Goal: Task Accomplishment & Management: Complete application form

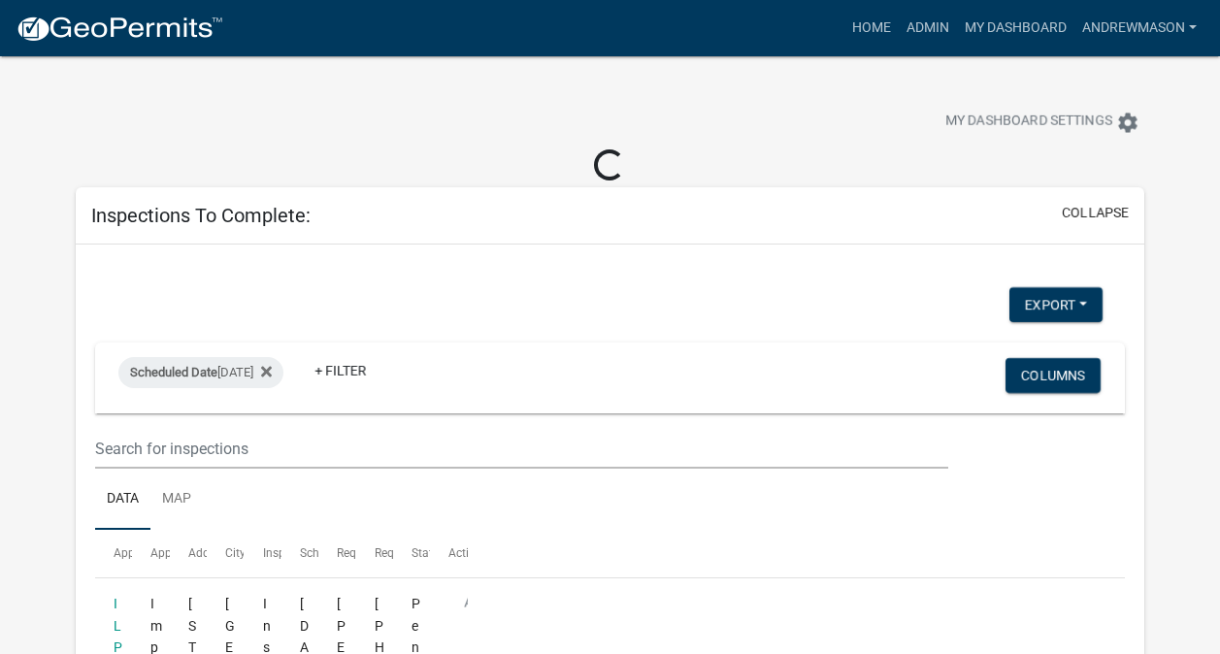
select select "3: 100"
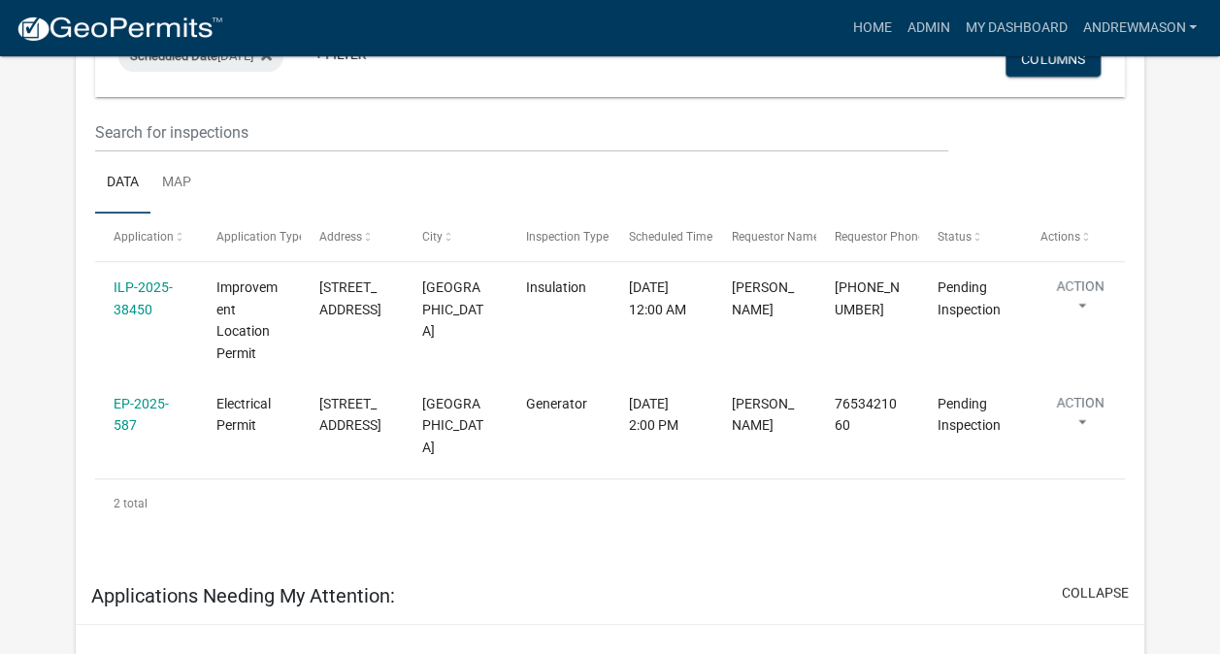
scroll to position [285, 0]
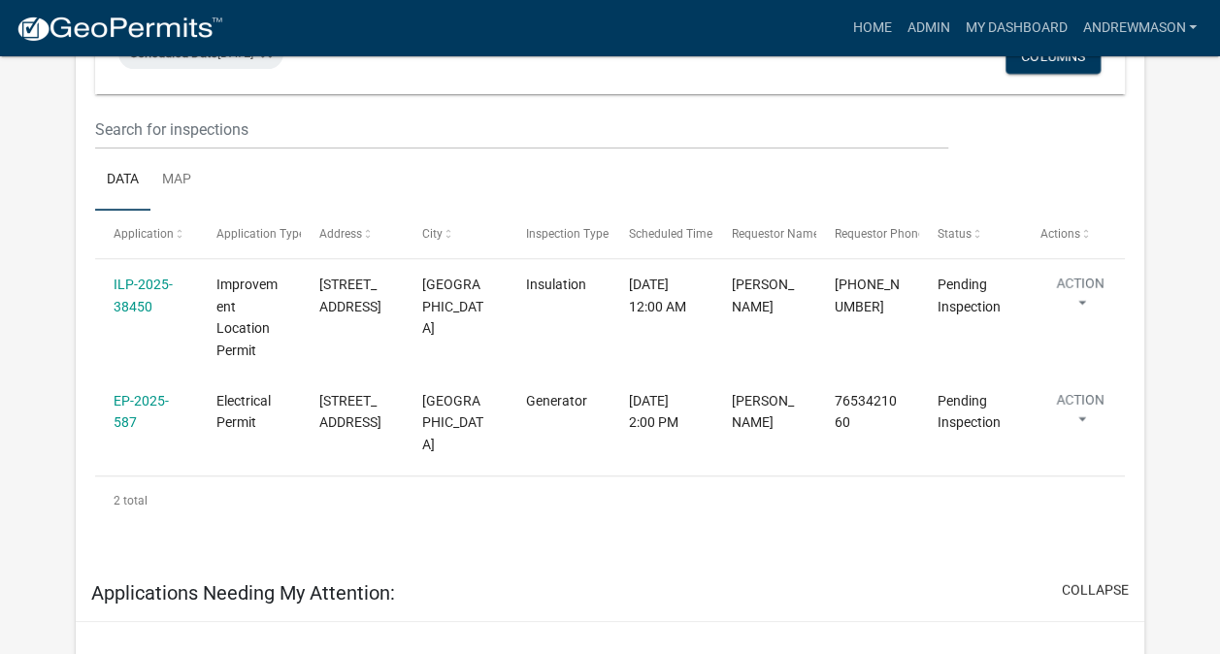
click at [136, 402] on link "EP-2025-587" at bounding box center [141, 412] width 55 height 38
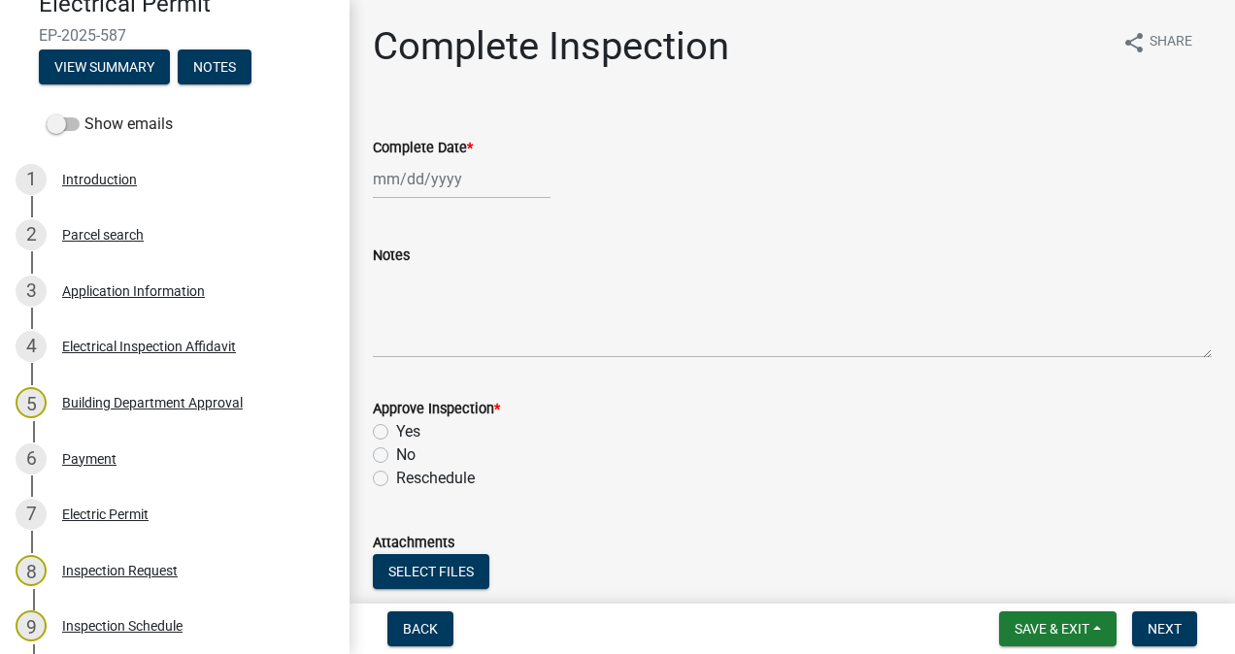
scroll to position [206, 0]
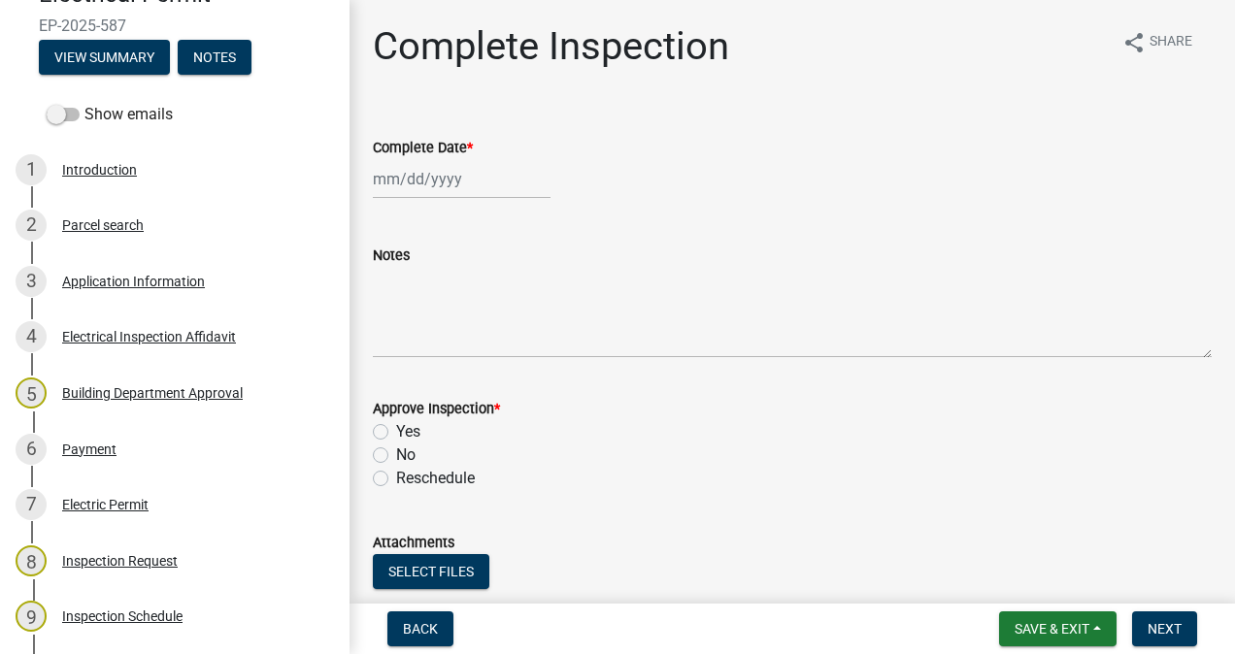
click at [155, 292] on div "3 Application Information" at bounding box center [167, 281] width 303 height 31
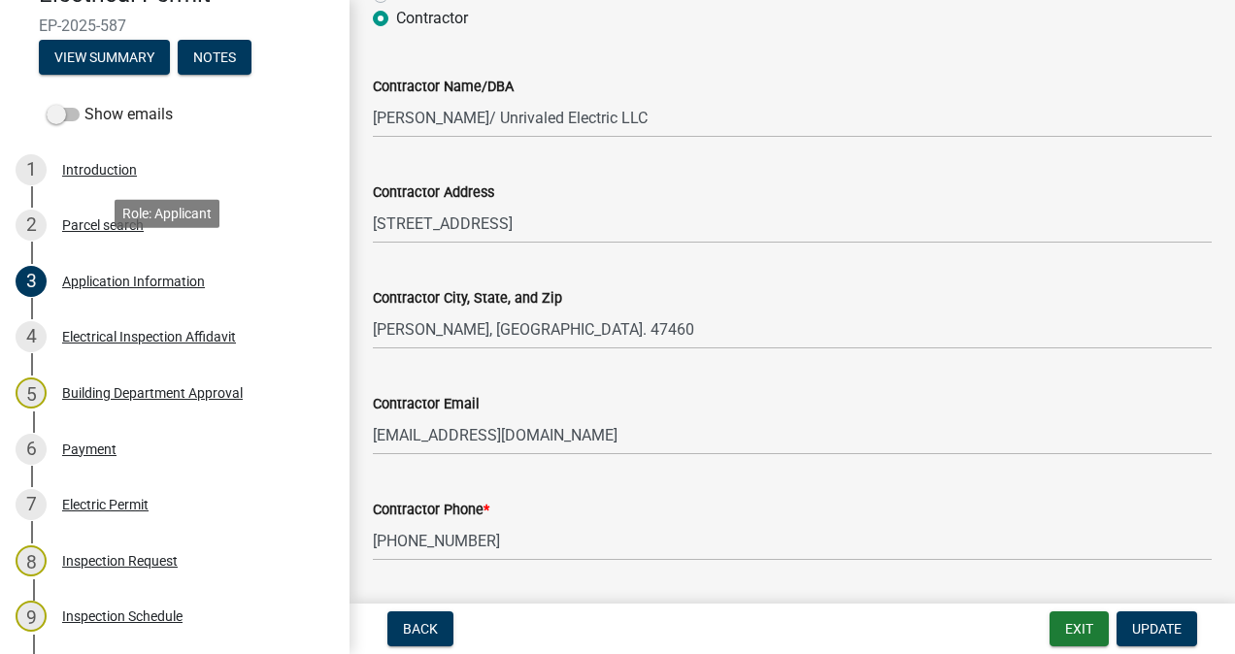
scroll to position [488, 0]
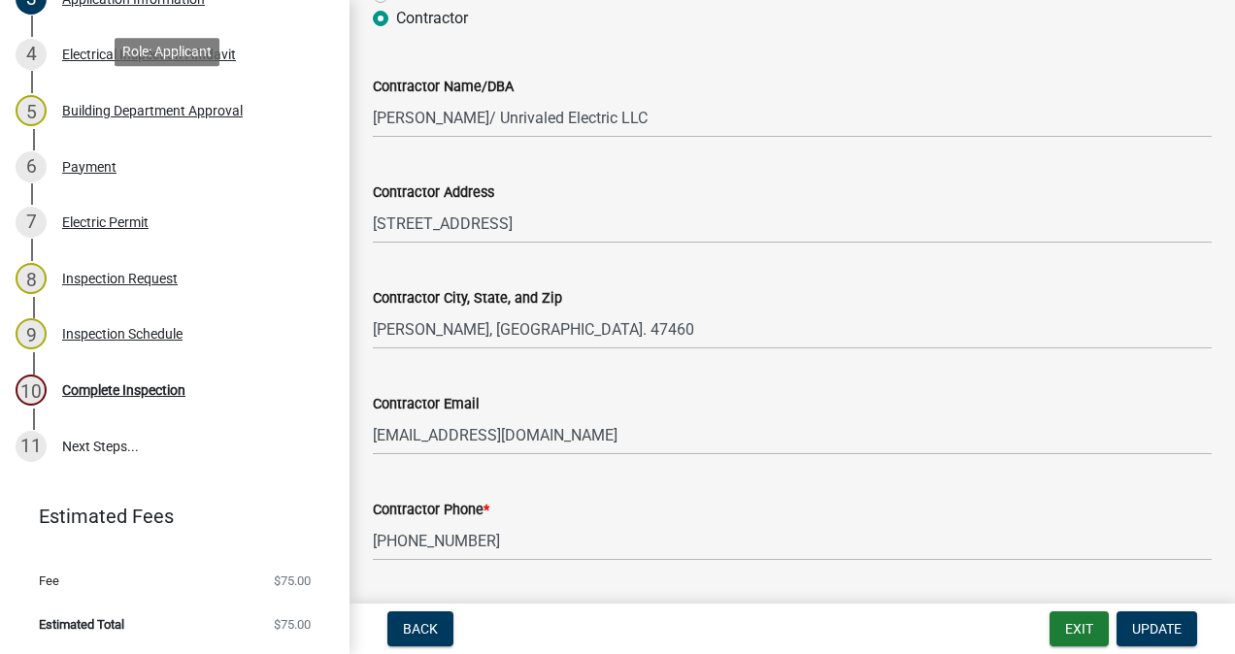
click at [173, 400] on div "10 Complete Inspection" at bounding box center [167, 390] width 303 height 31
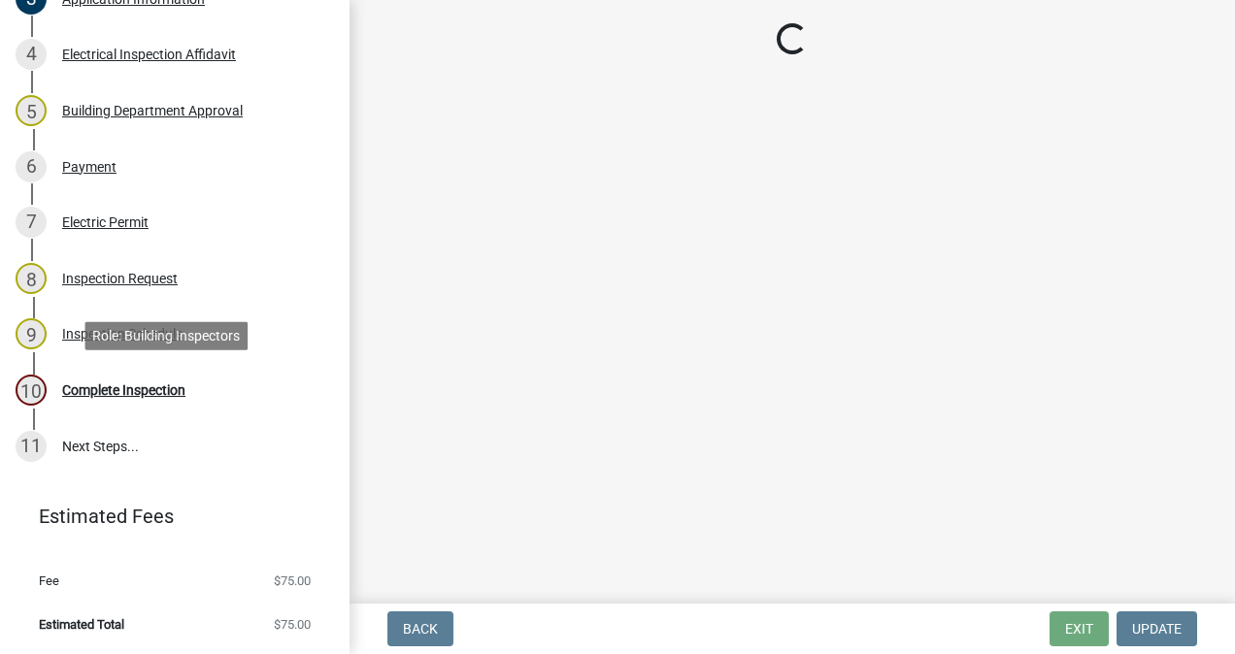
scroll to position [0, 0]
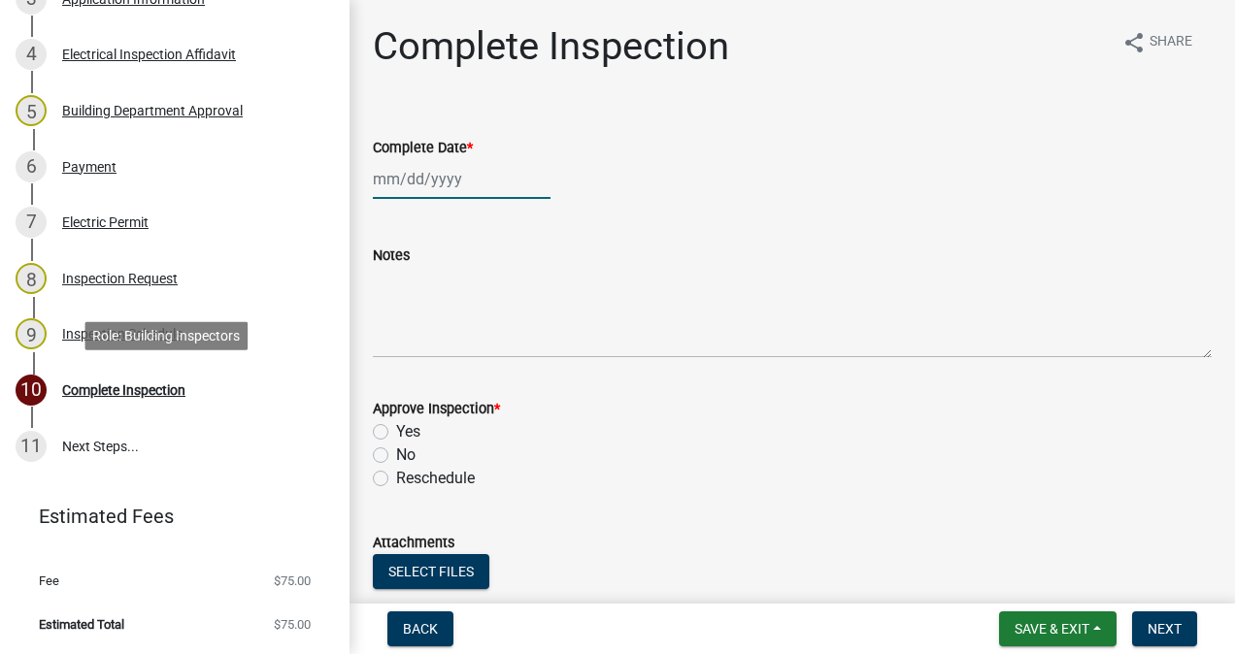
click at [468, 184] on div at bounding box center [462, 179] width 178 height 40
select select "9"
select select "2025"
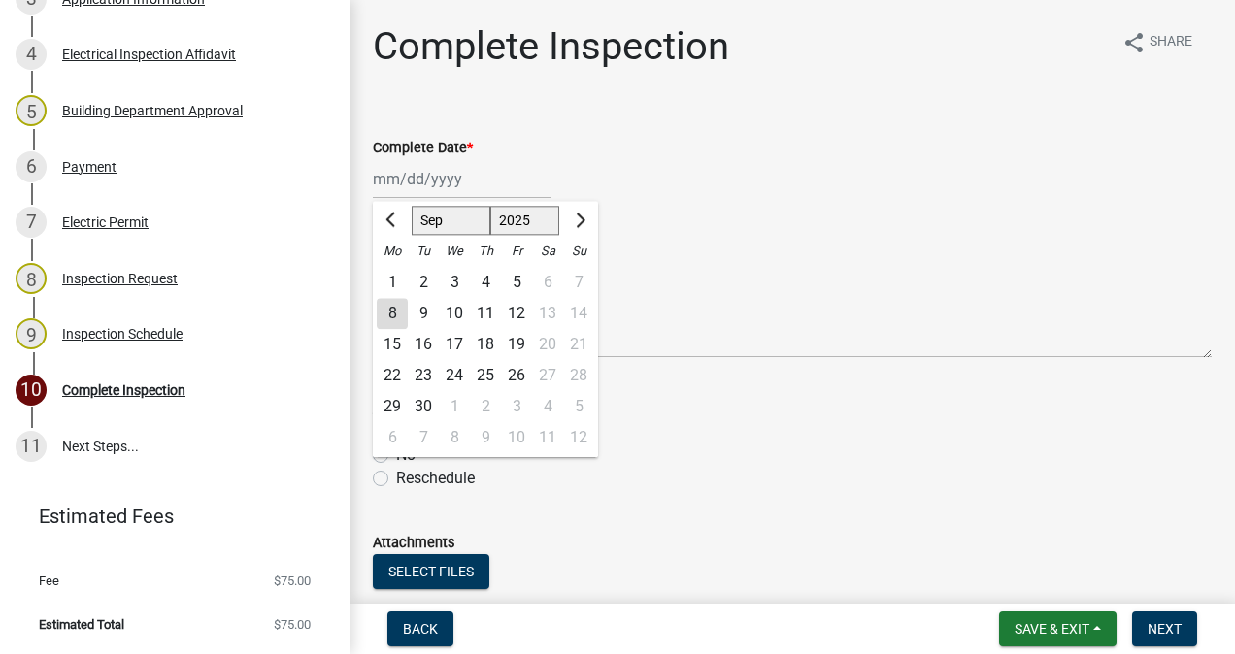
click at [392, 316] on div "8" at bounding box center [392, 313] width 31 height 31
type input "[DATE]"
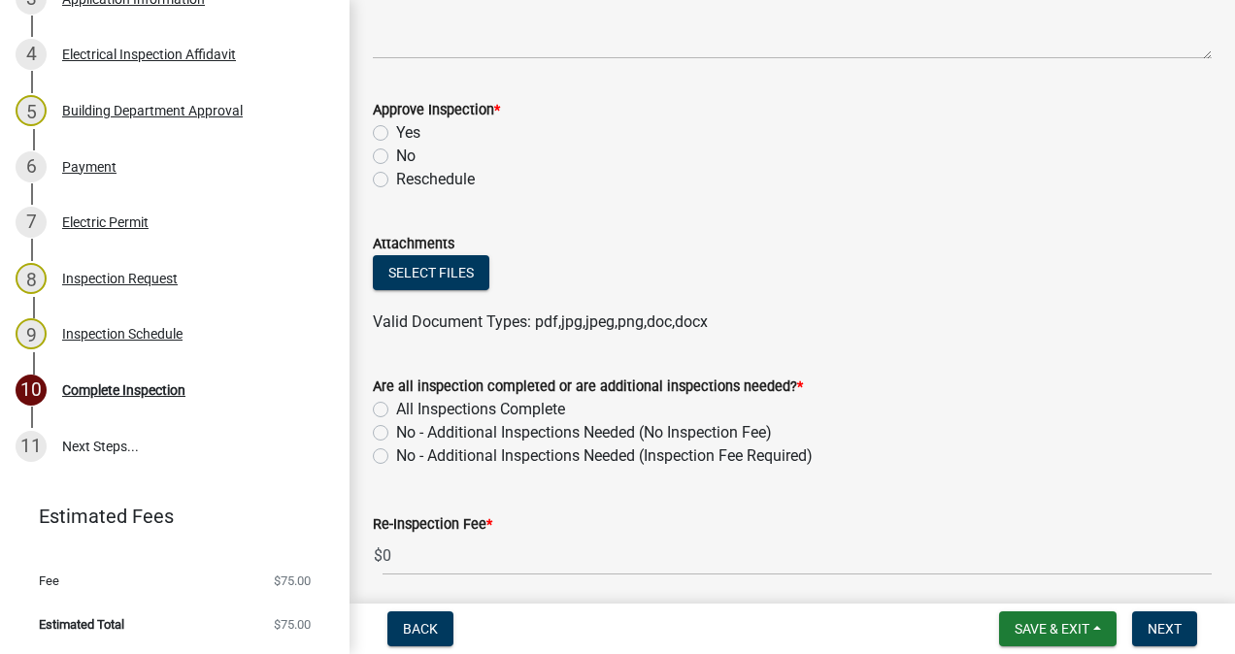
scroll to position [300, 0]
click at [396, 152] on label "No" at bounding box center [405, 155] width 19 height 23
click at [396, 152] on input "No" at bounding box center [402, 150] width 13 height 13
radio input "true"
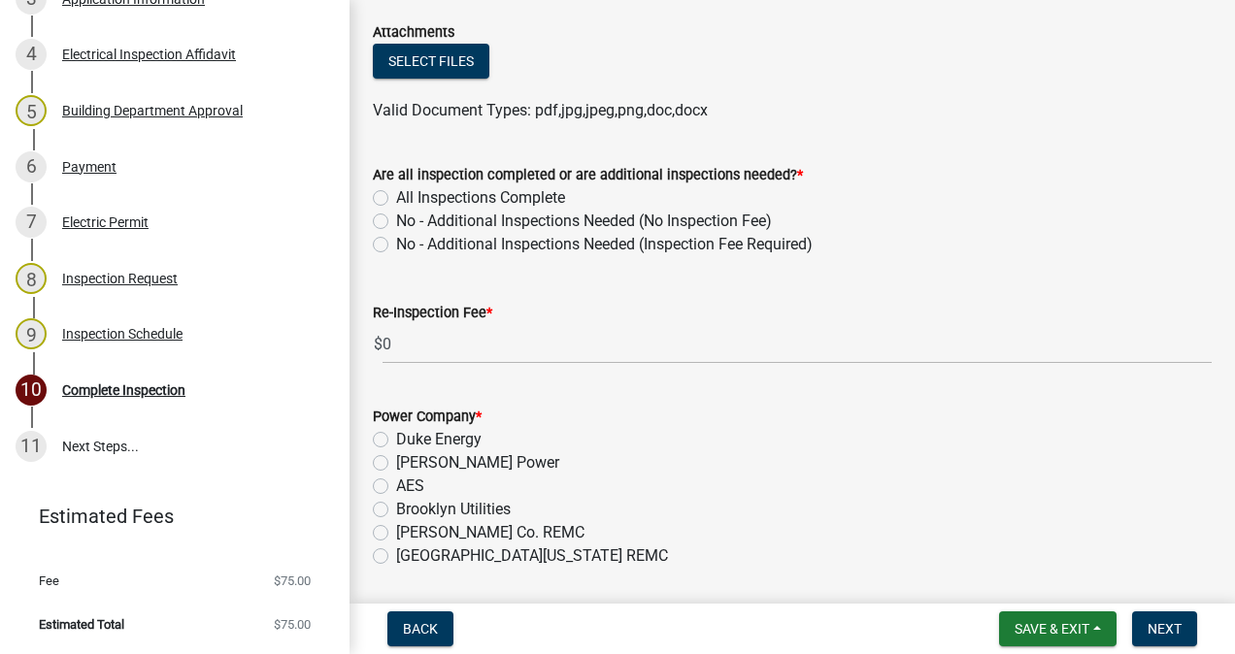
scroll to position [517, 0]
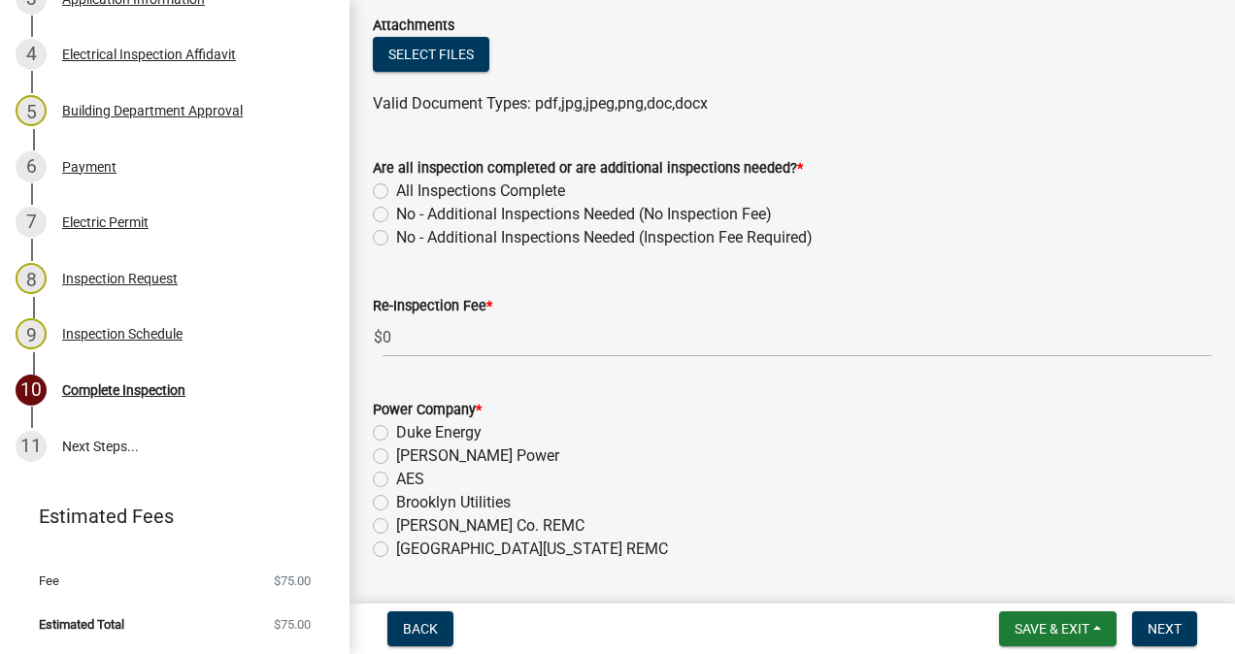
click at [396, 190] on label "All Inspections Complete" at bounding box center [480, 191] width 169 height 23
click at [396, 190] on input "All Inspections Complete" at bounding box center [402, 186] width 13 height 13
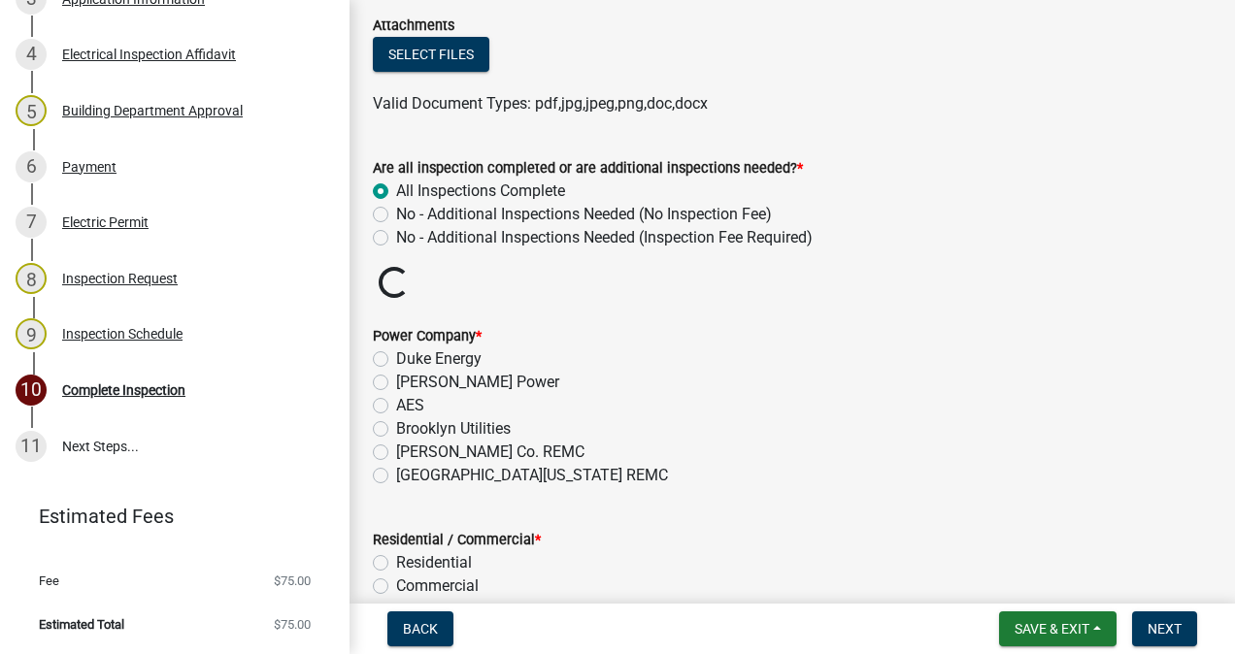
radio input "true"
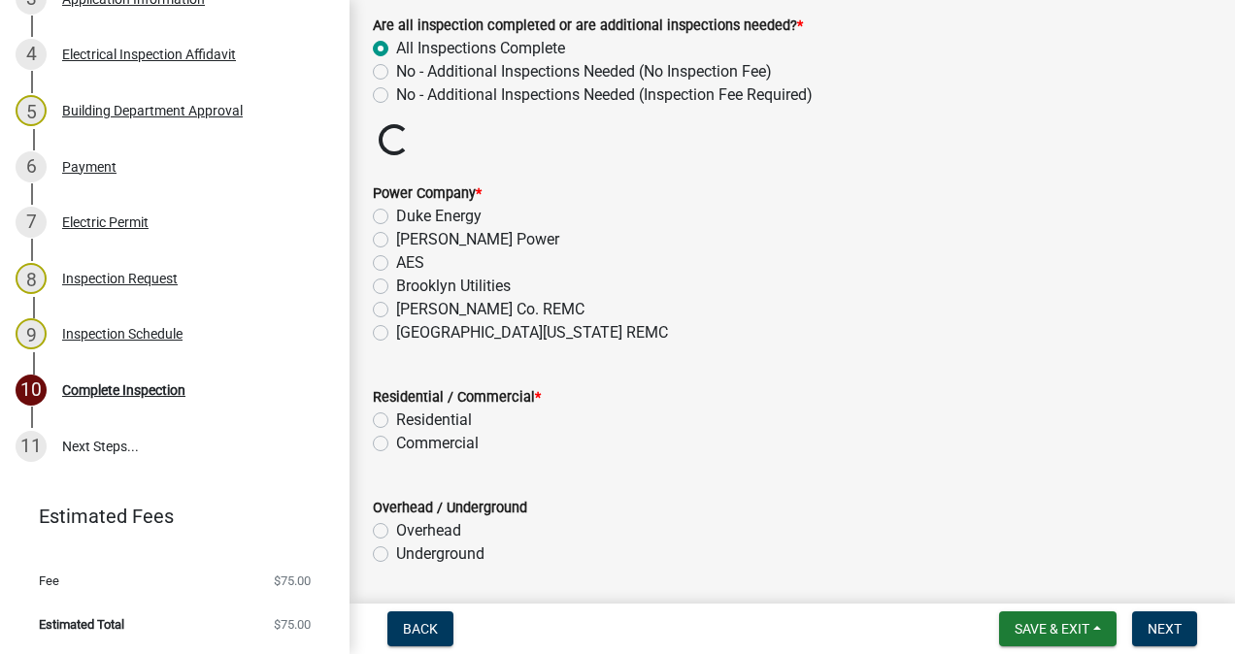
scroll to position [722, 0]
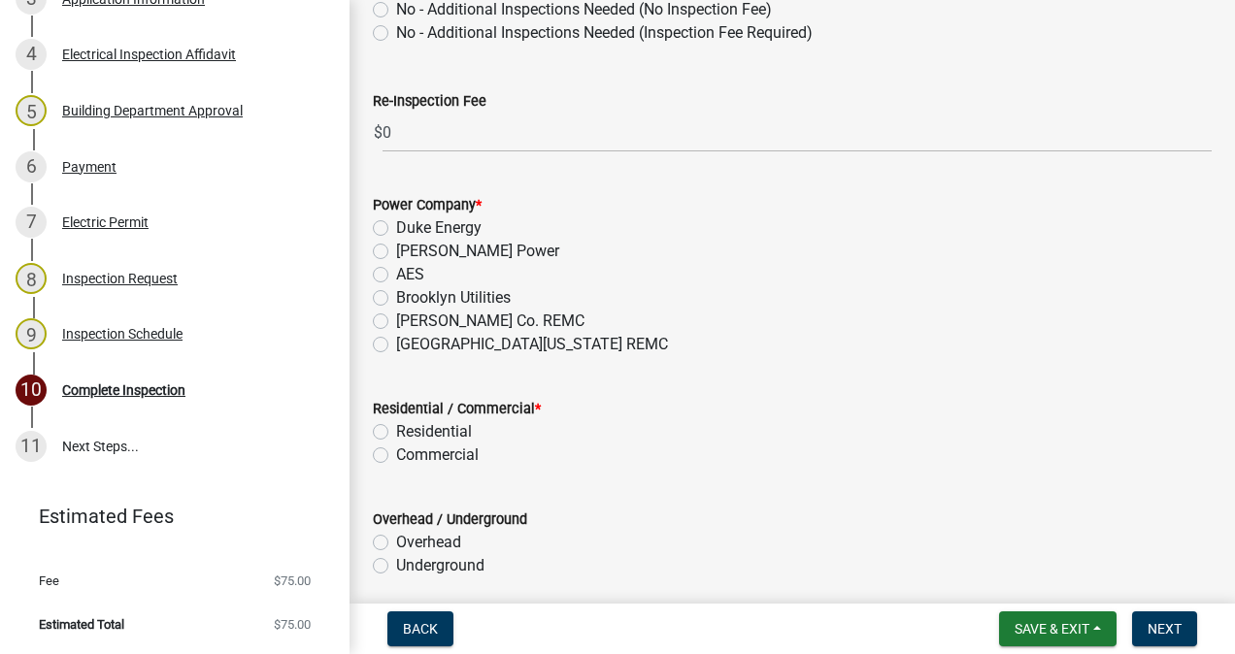
click at [396, 344] on label "[GEOGRAPHIC_DATA][US_STATE] REMC" at bounding box center [532, 344] width 272 height 23
click at [396, 344] on input "[GEOGRAPHIC_DATA][US_STATE] REMC" at bounding box center [402, 339] width 13 height 13
radio input "true"
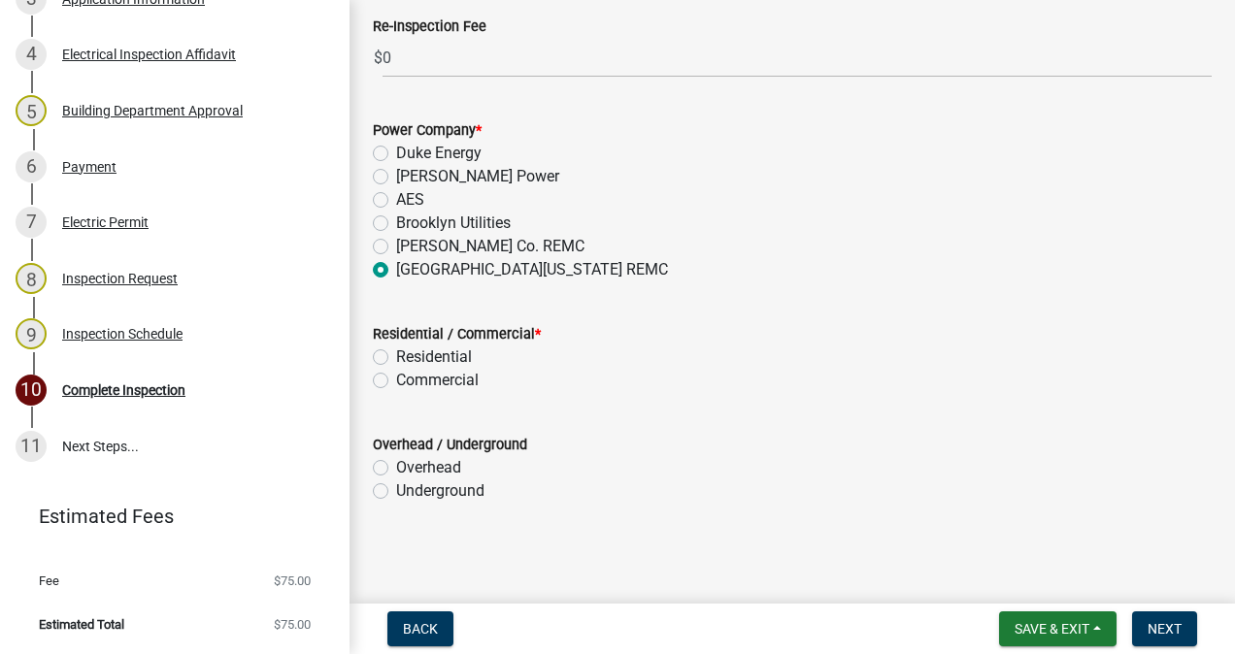
click at [396, 352] on label "Residential" at bounding box center [434, 357] width 76 height 23
click at [396, 352] on input "Residential" at bounding box center [402, 352] width 13 height 13
radio input "true"
click at [396, 493] on label "Underground" at bounding box center [440, 491] width 88 height 23
click at [396, 492] on input "Underground" at bounding box center [402, 486] width 13 height 13
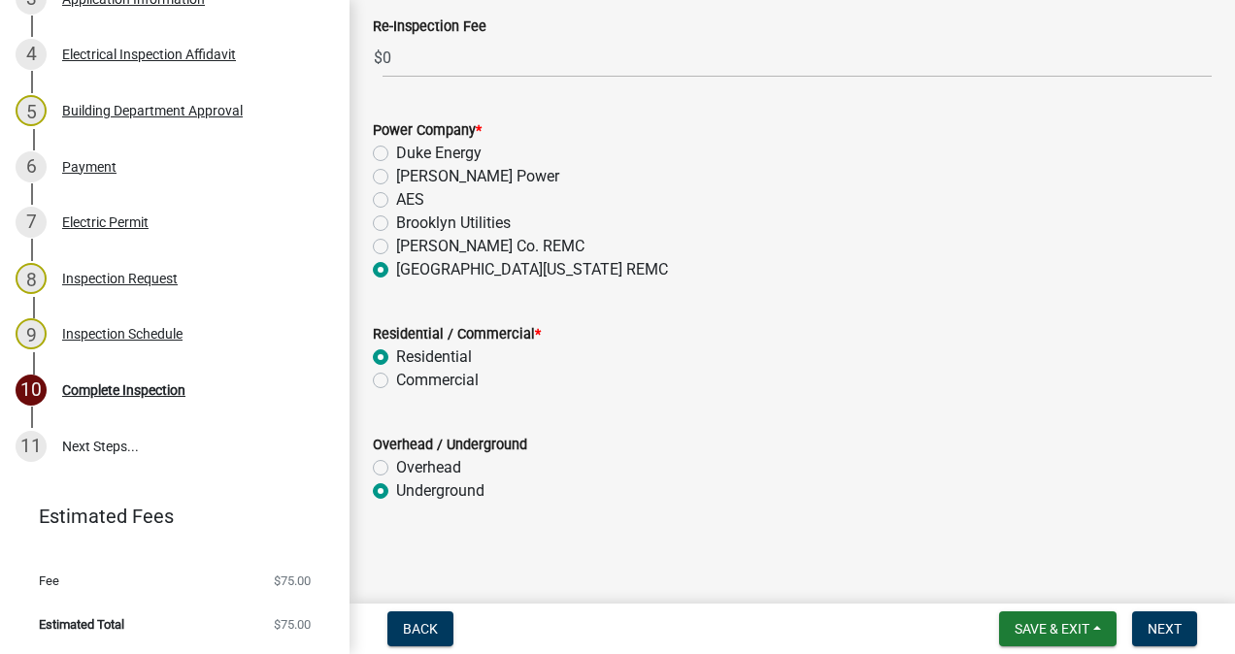
radio input "true"
click at [1162, 630] on span "Next" at bounding box center [1164, 629] width 34 height 16
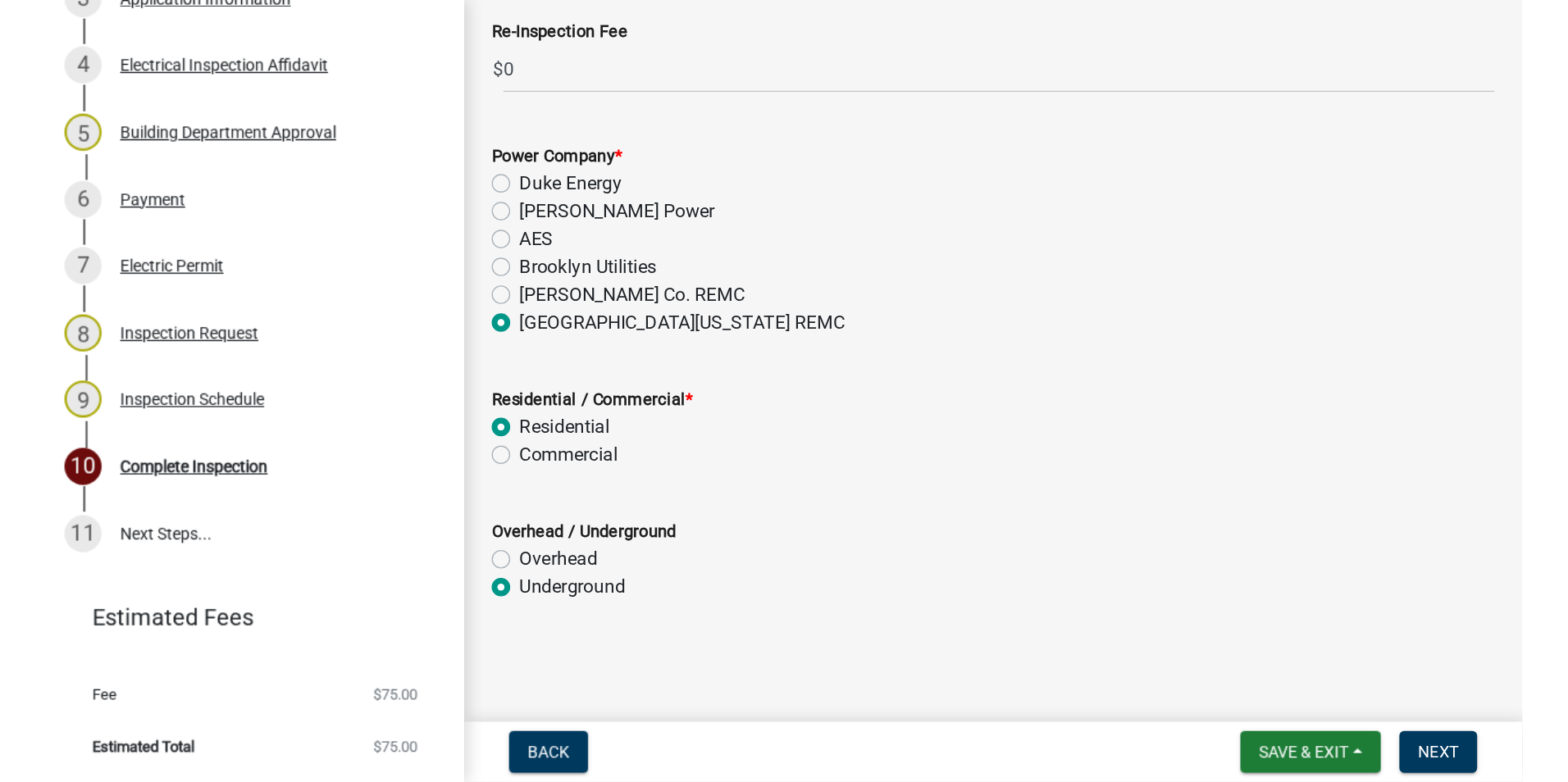
scroll to position [0, 0]
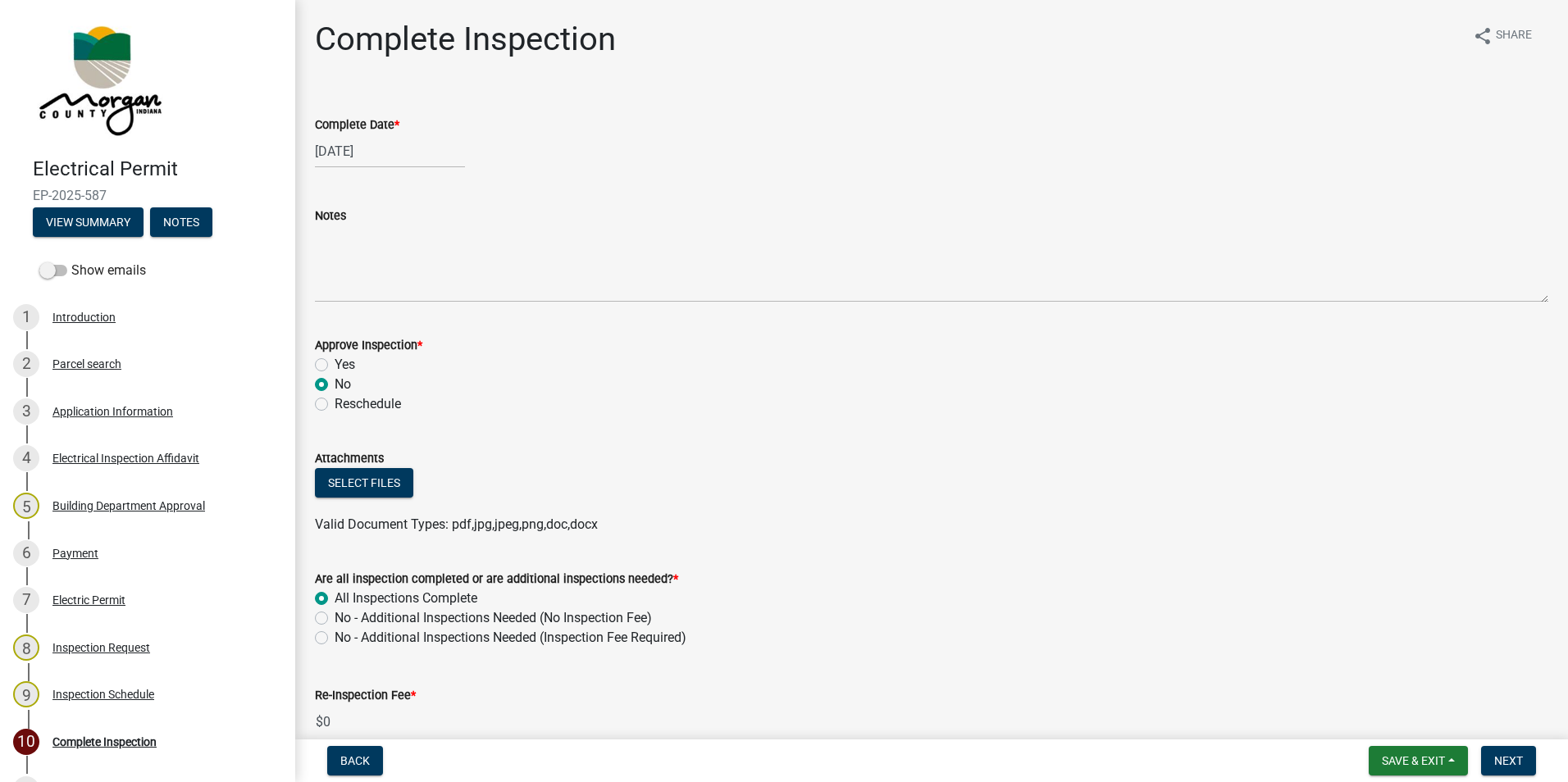
click at [335, 361] on label "Yes" at bounding box center [345, 364] width 20 height 19
click at [335, 361] on input "Yes" at bounding box center [340, 360] width 11 height 11
radio input "true"
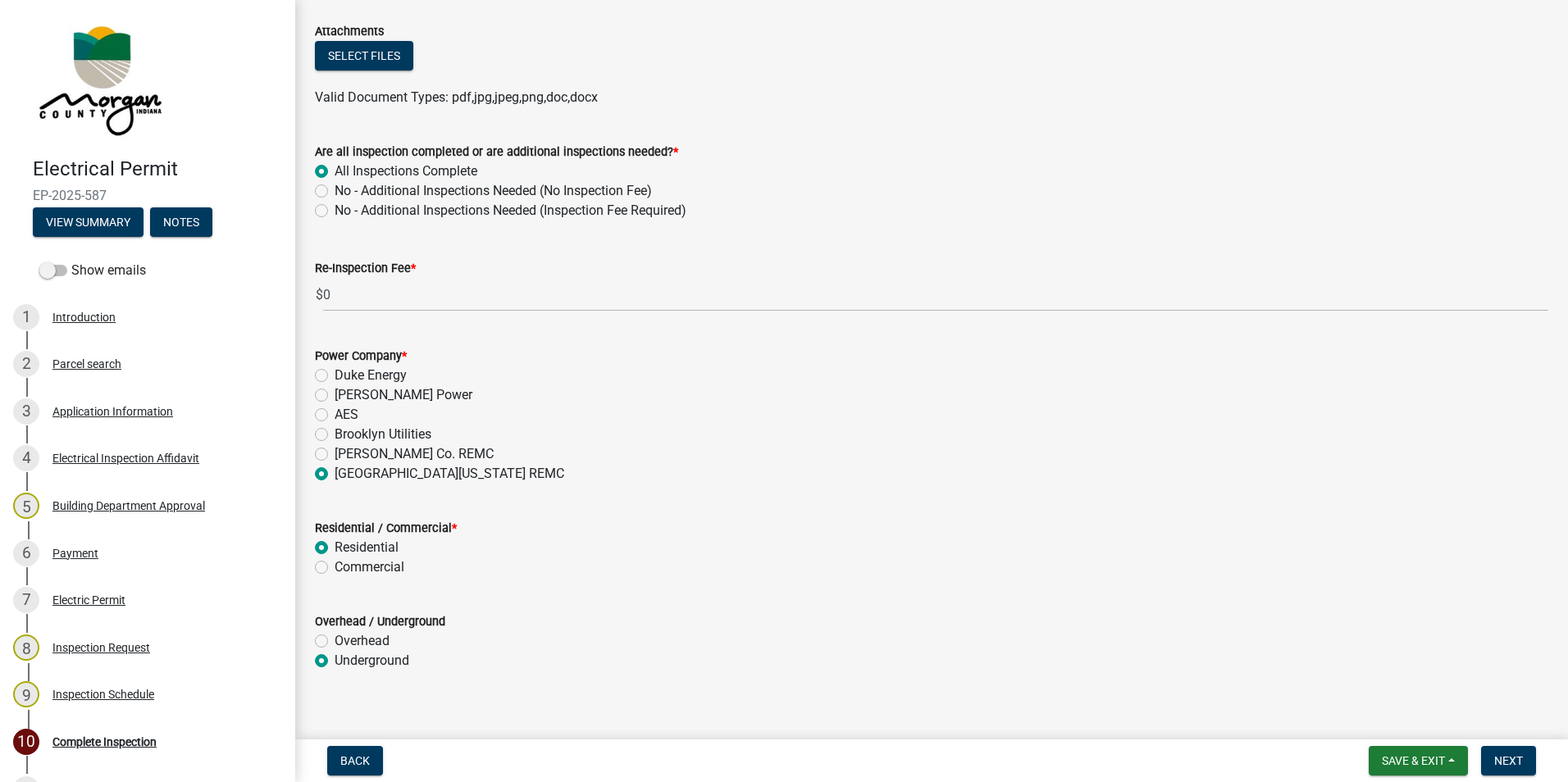
scroll to position [443, 0]
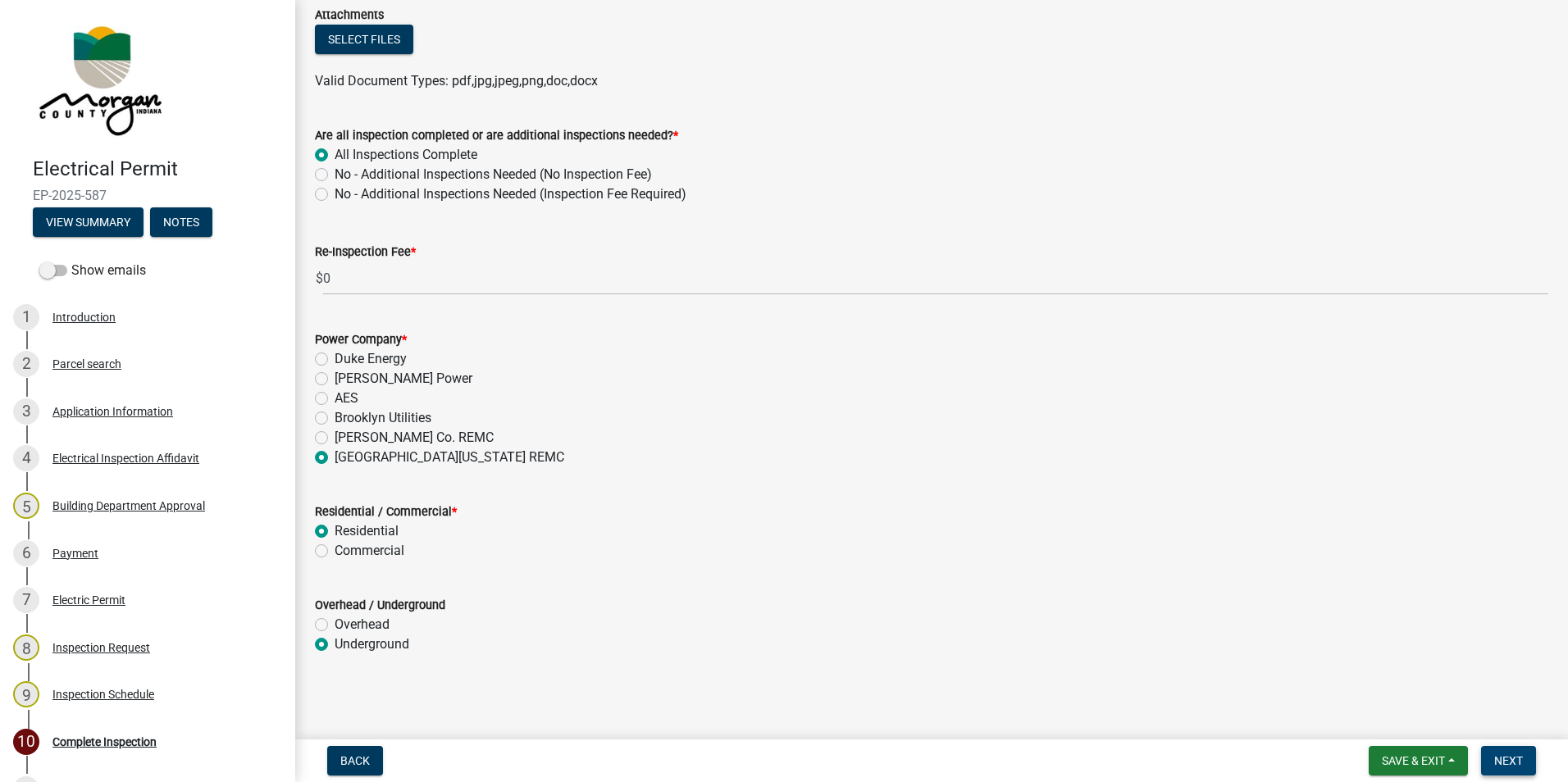
click at [1030, 551] on span "Next" at bounding box center [1509, 761] width 29 height 14
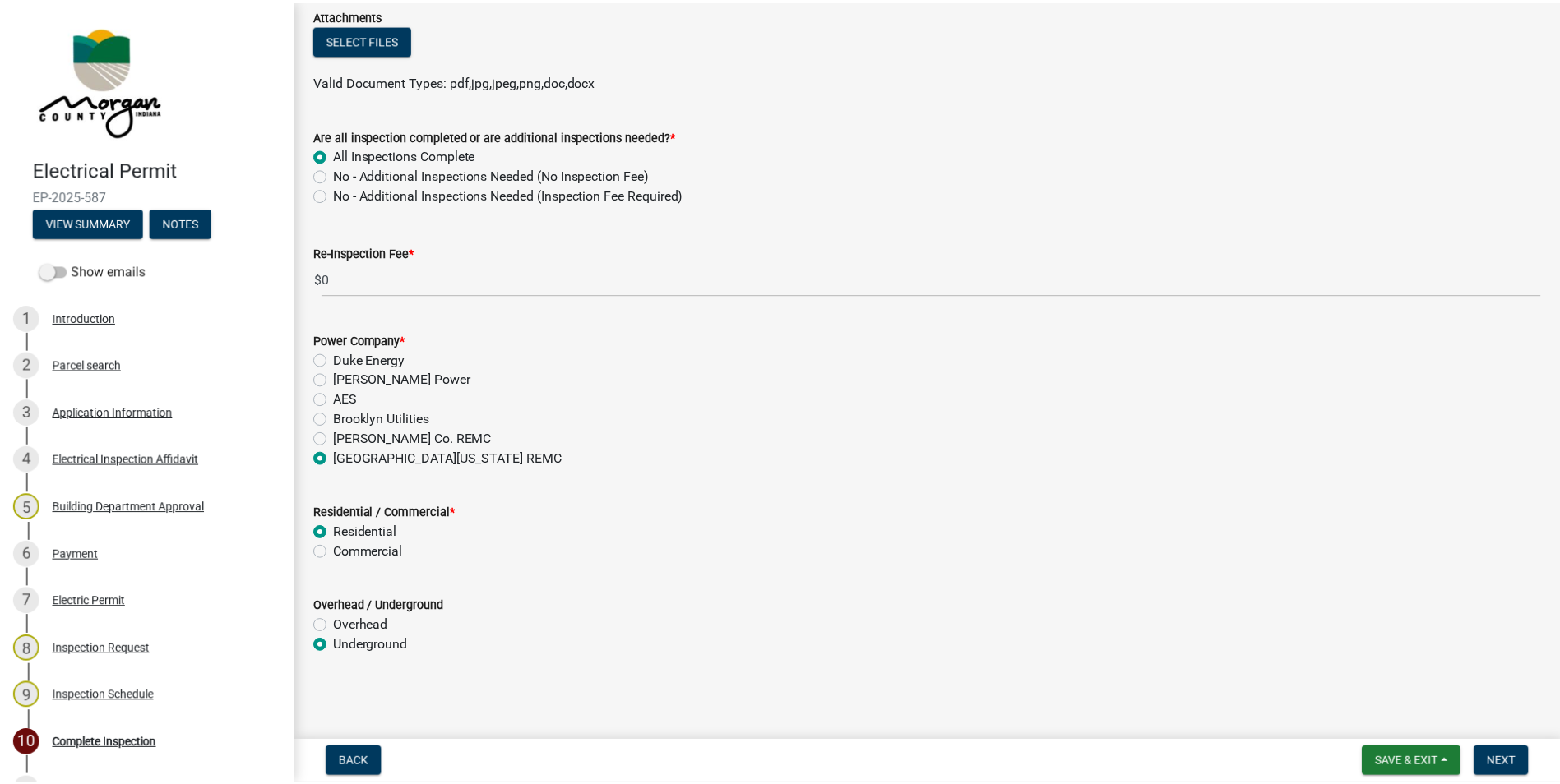
scroll to position [0, 0]
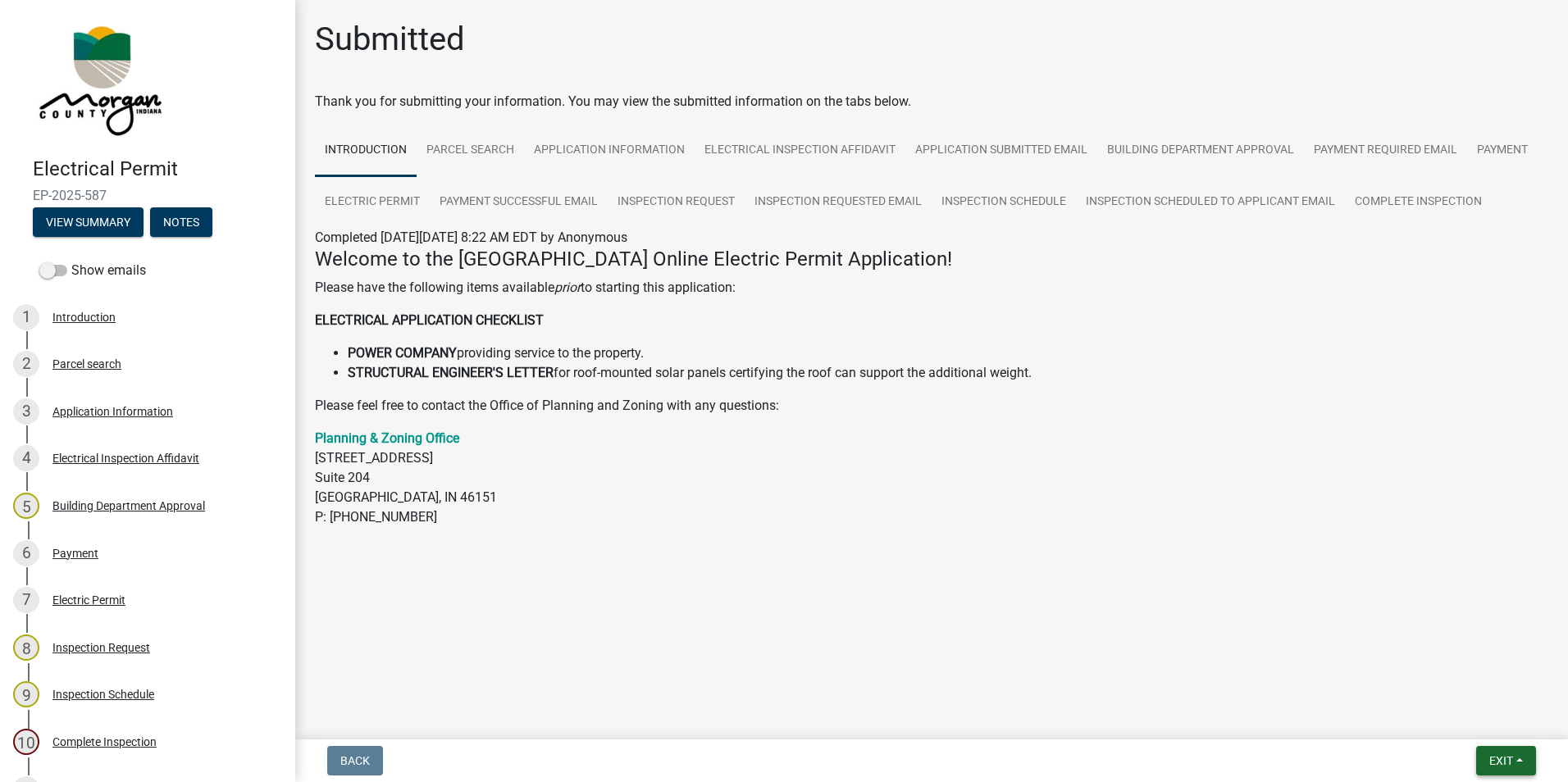
click at [1030, 551] on span "Exit" at bounding box center [1501, 761] width 24 height 14
click at [1030, 551] on button "Save & Exit" at bounding box center [1470, 718] width 131 height 40
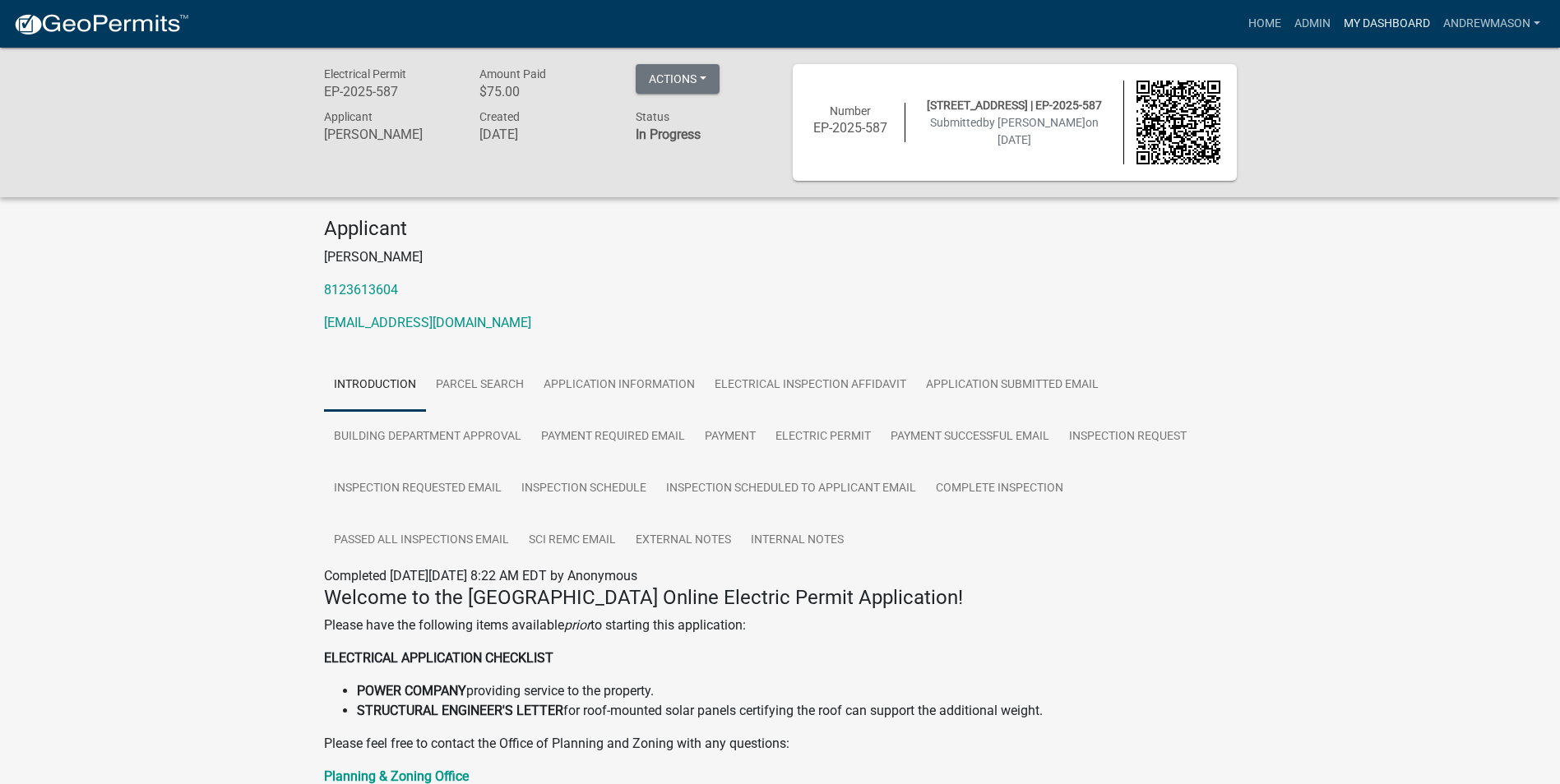
click at [1032, 25] on link "My Dashboard" at bounding box center [1386, 24] width 99 height 31
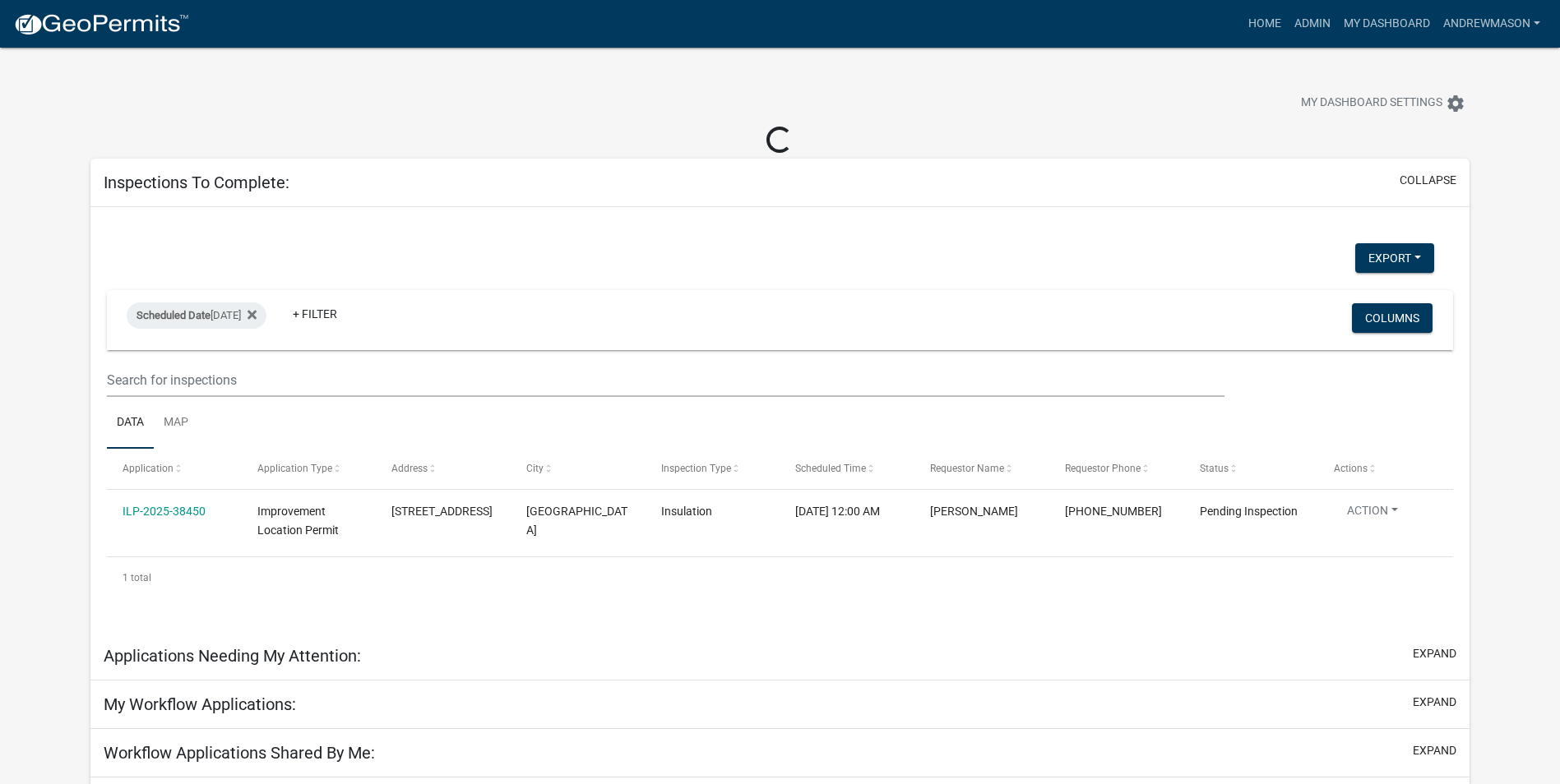
select select "3: 100"
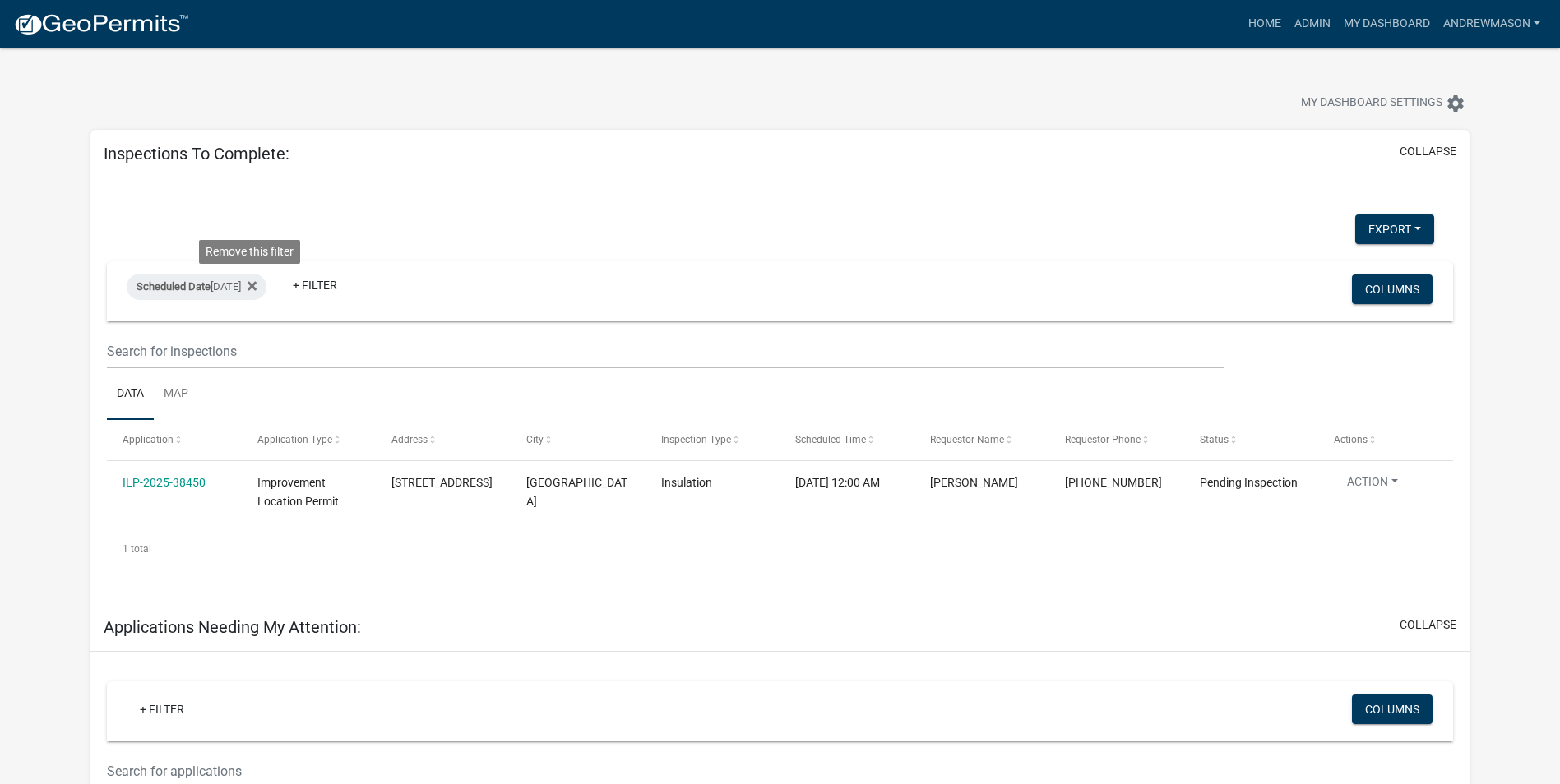
click at [257, 286] on icon at bounding box center [252, 286] width 9 height 14
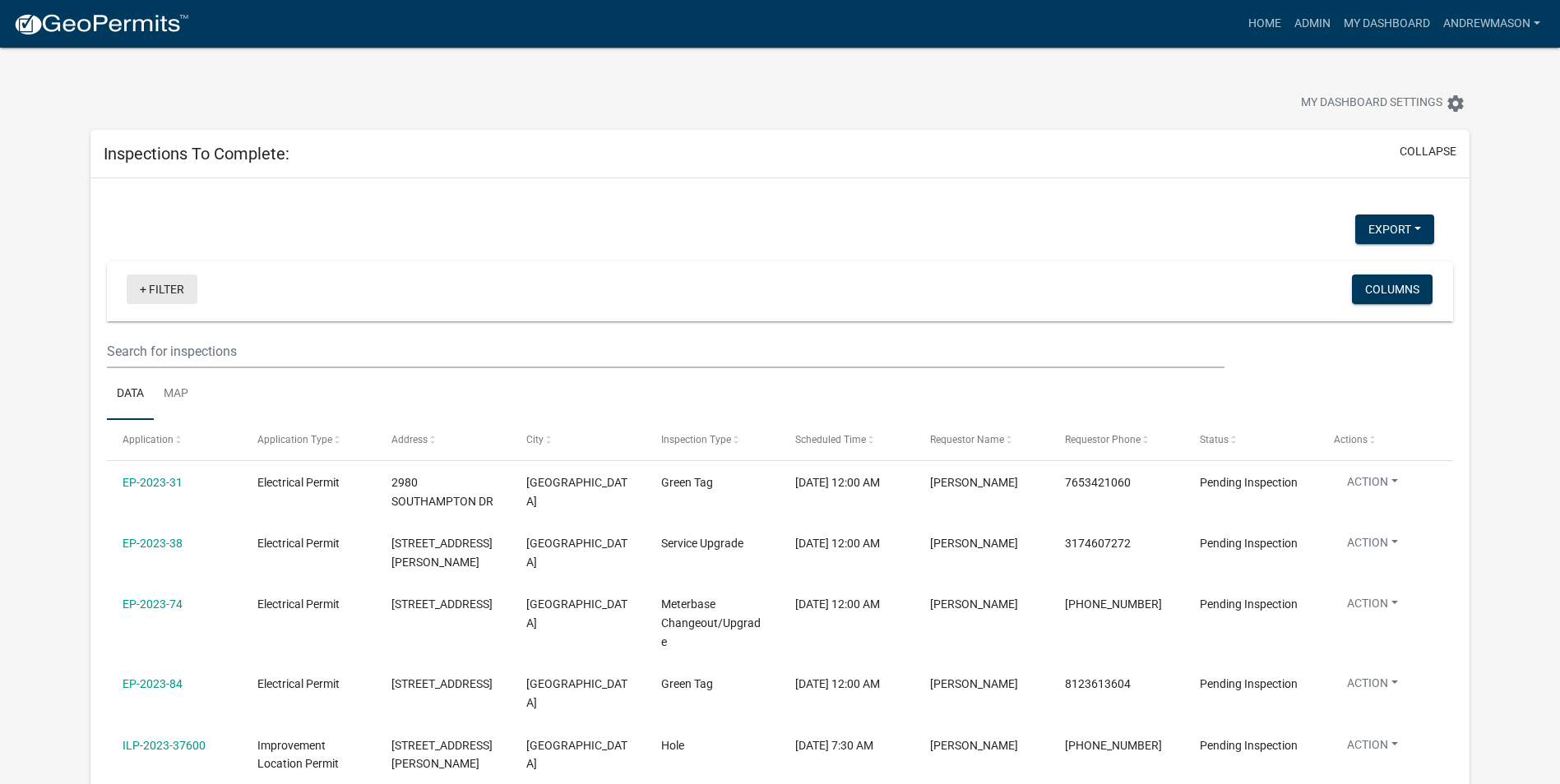
click at [161, 289] on link "+ Filter" at bounding box center [161, 289] width 70 height 30
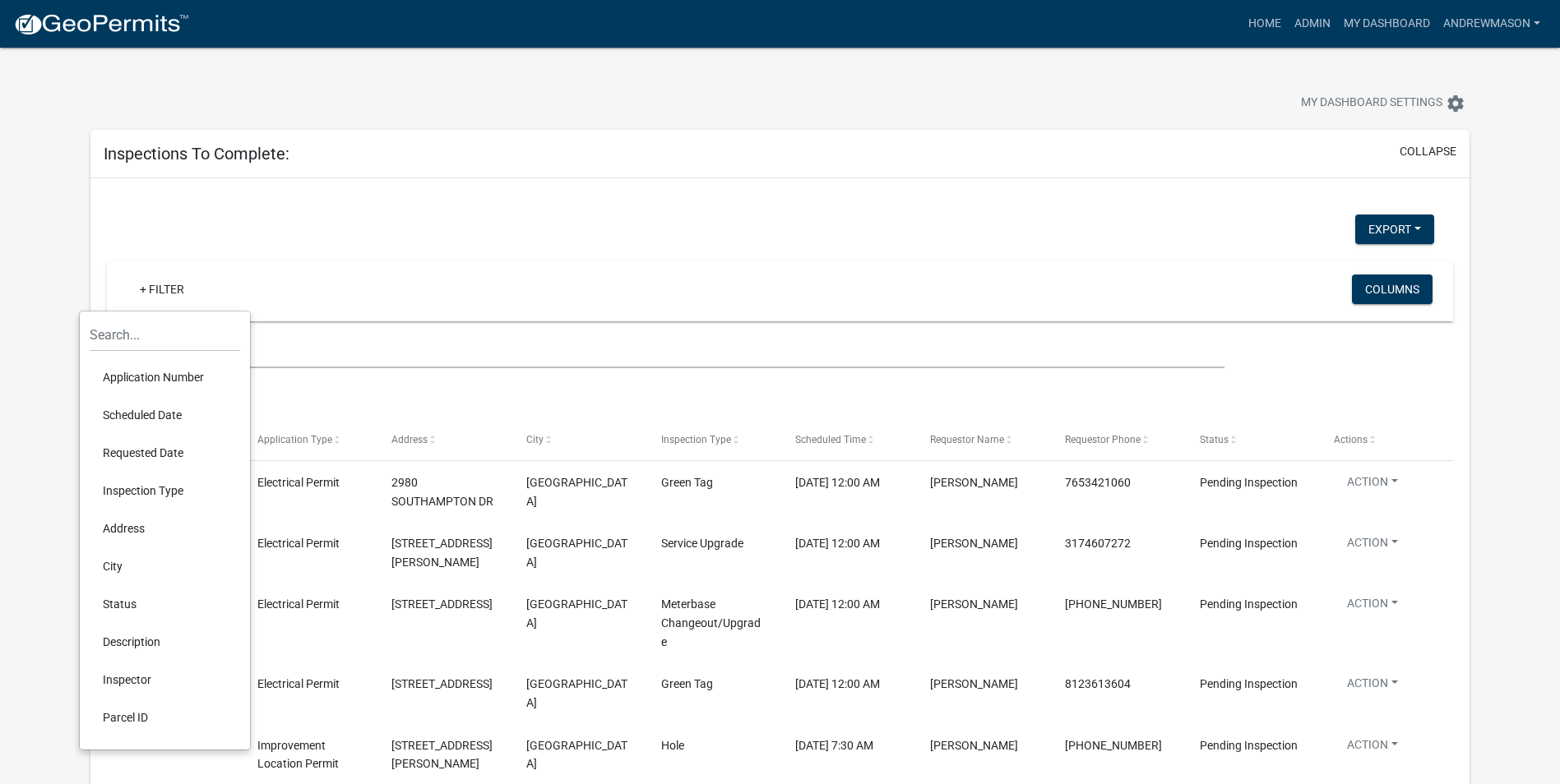
click at [169, 414] on li "Scheduled Date" at bounding box center [165, 415] width 151 height 38
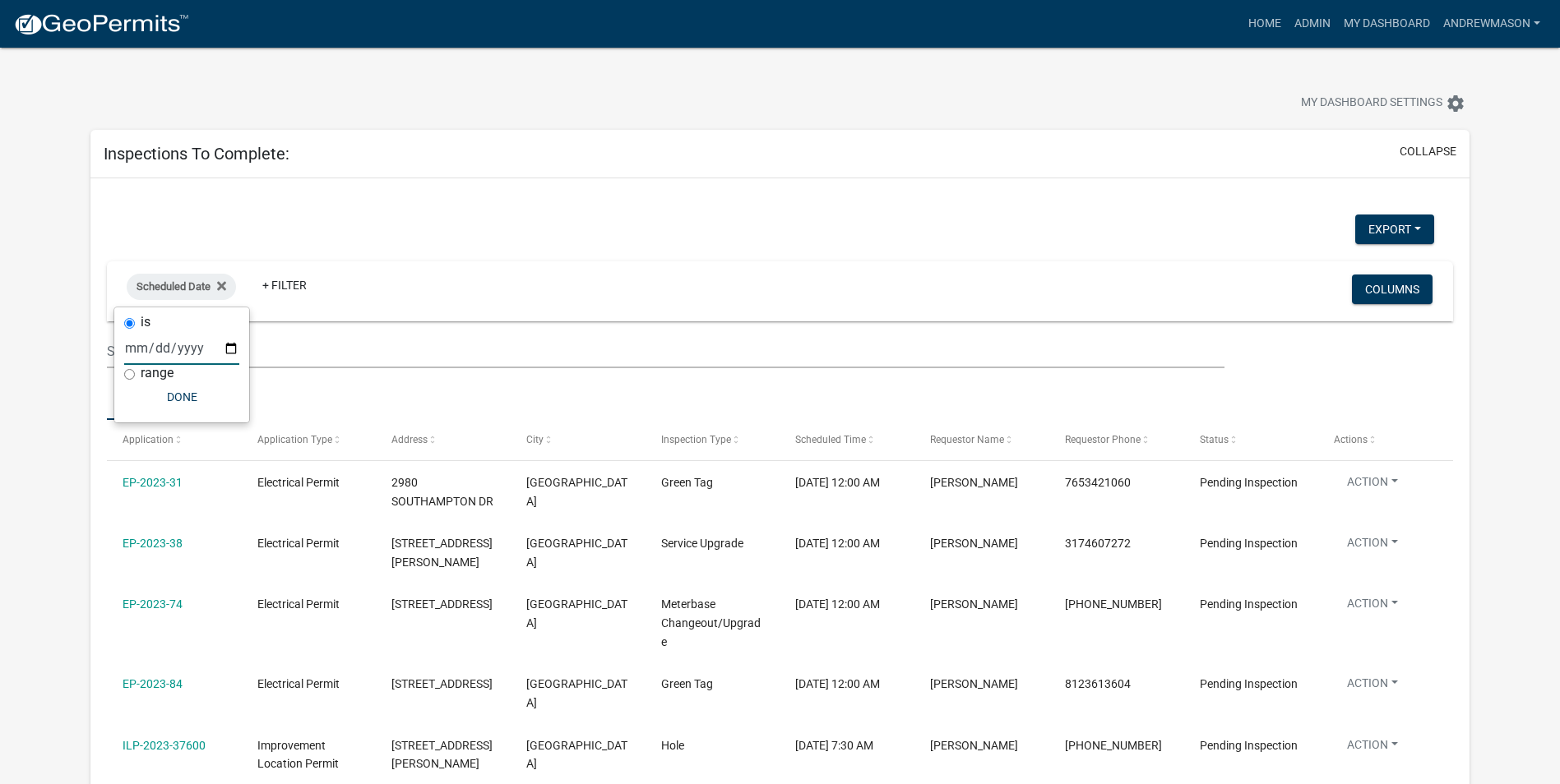
click at [228, 346] on input "date" at bounding box center [182, 348] width 115 height 34
type input "2025-09-09"
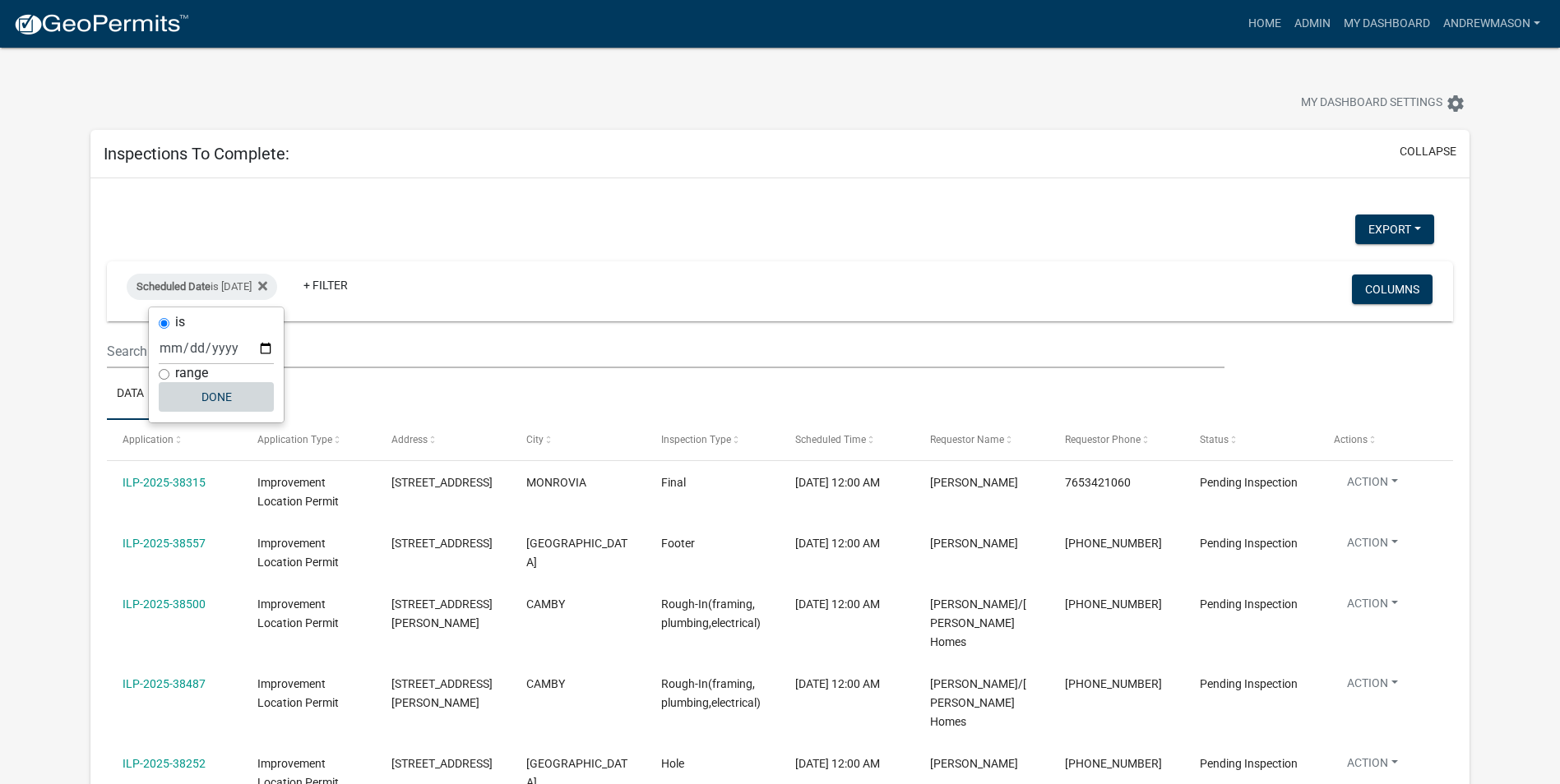
click at [224, 389] on button "Done" at bounding box center [216, 396] width 115 height 30
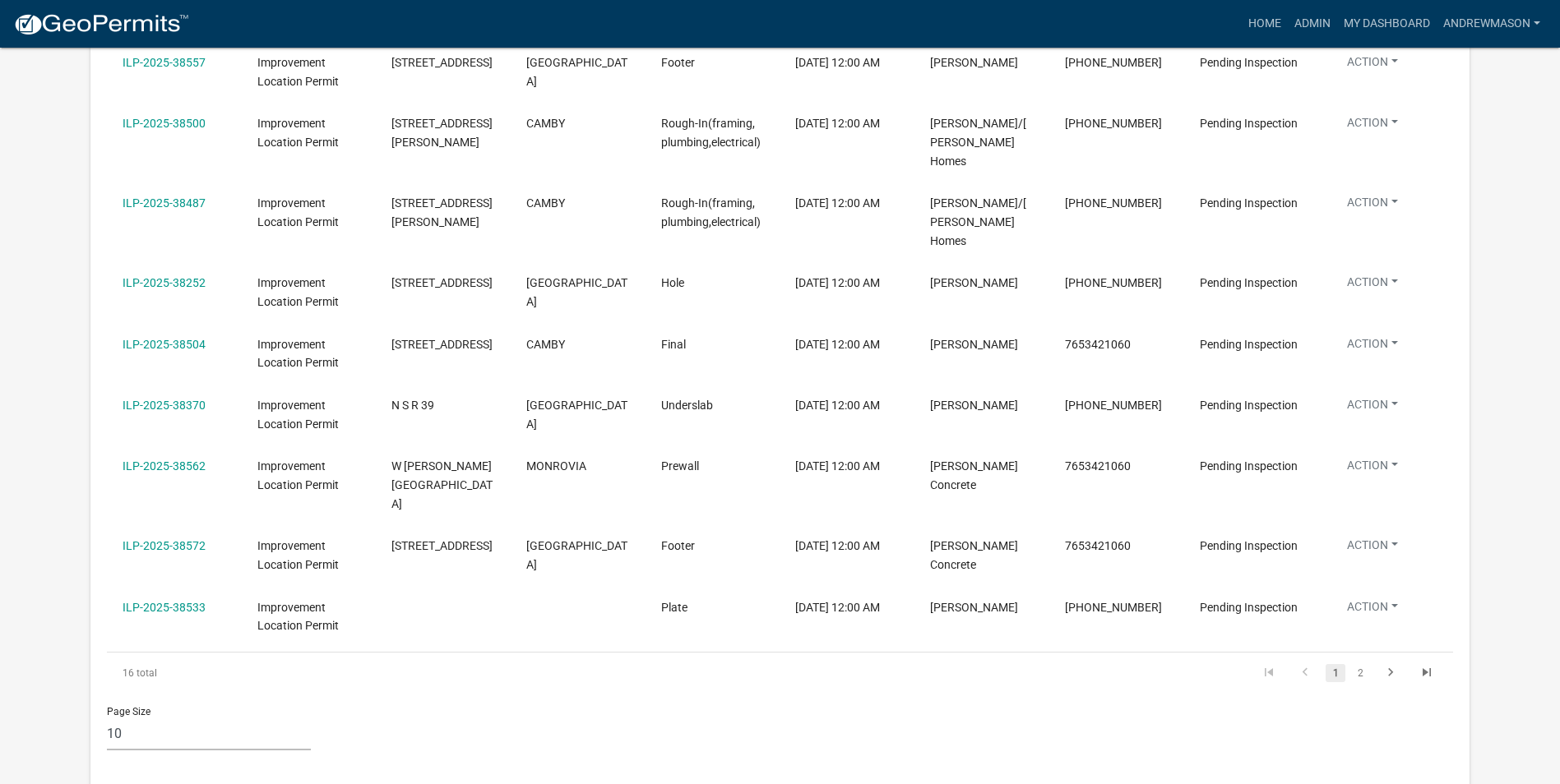
scroll to position [493, 0]
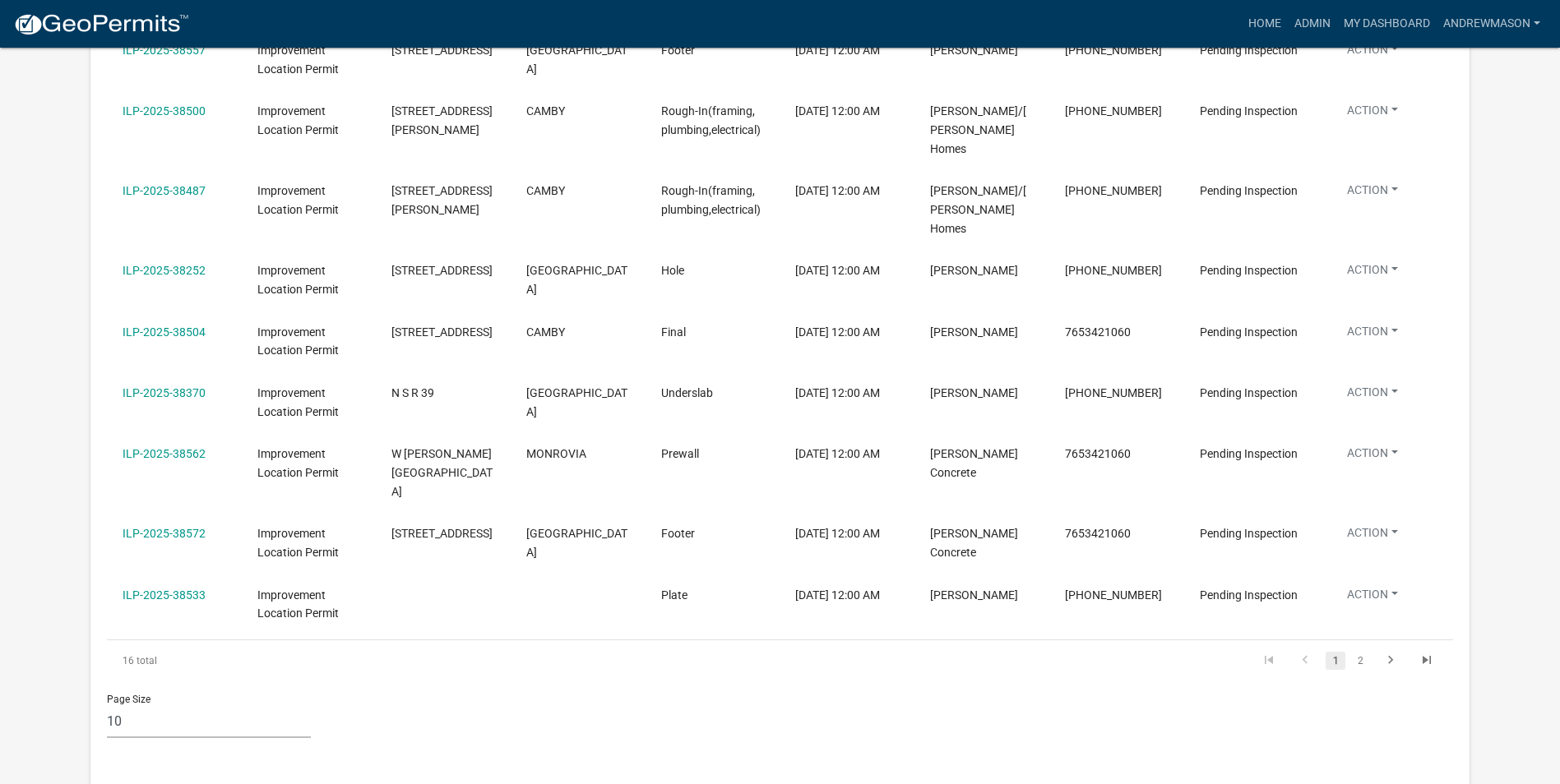
click at [1355, 652] on link "2" at bounding box center [1359, 660] width 19 height 18
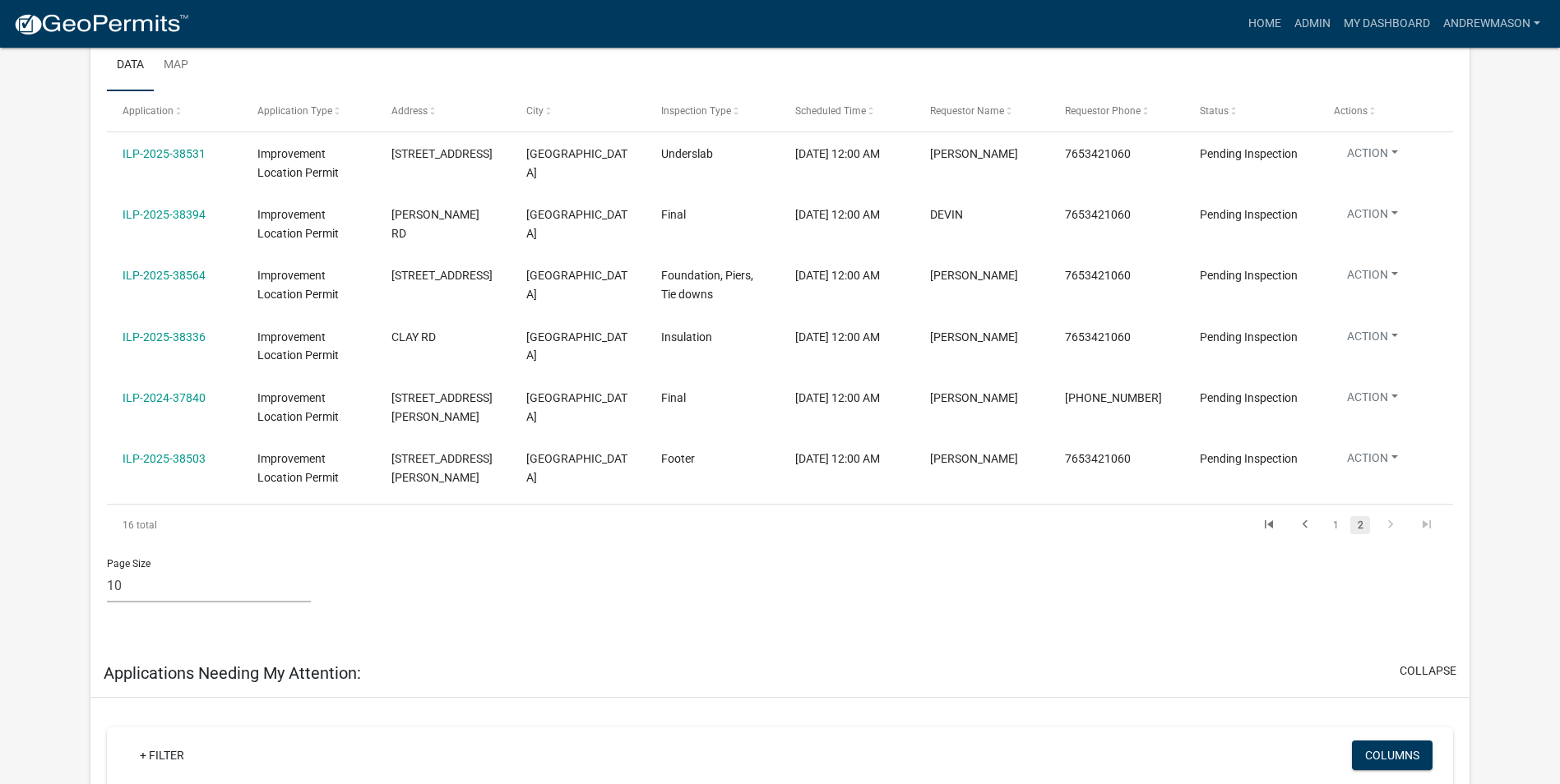
scroll to position [246, 0]
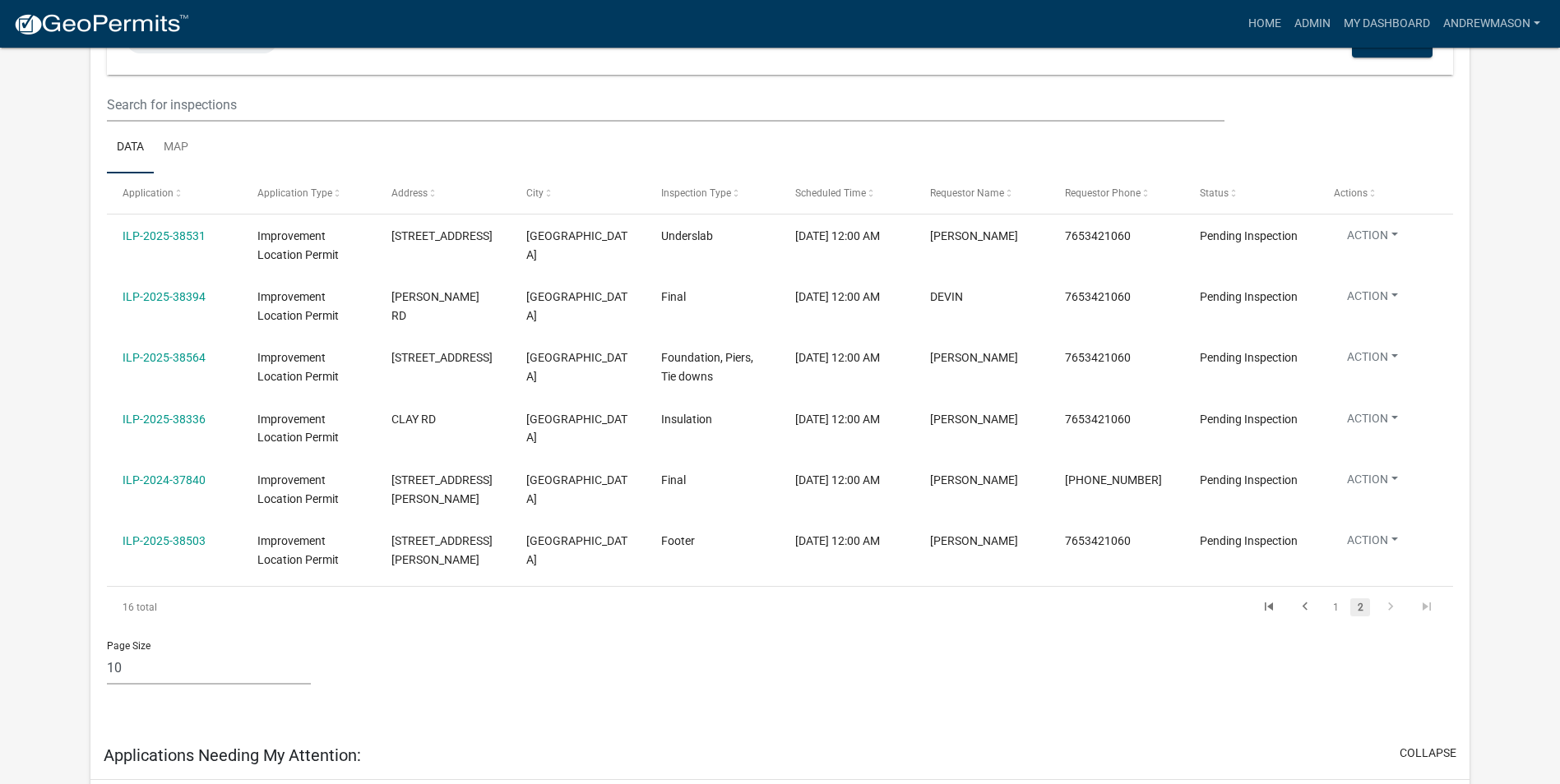
click at [1330, 616] on link "1" at bounding box center [1335, 607] width 19 height 18
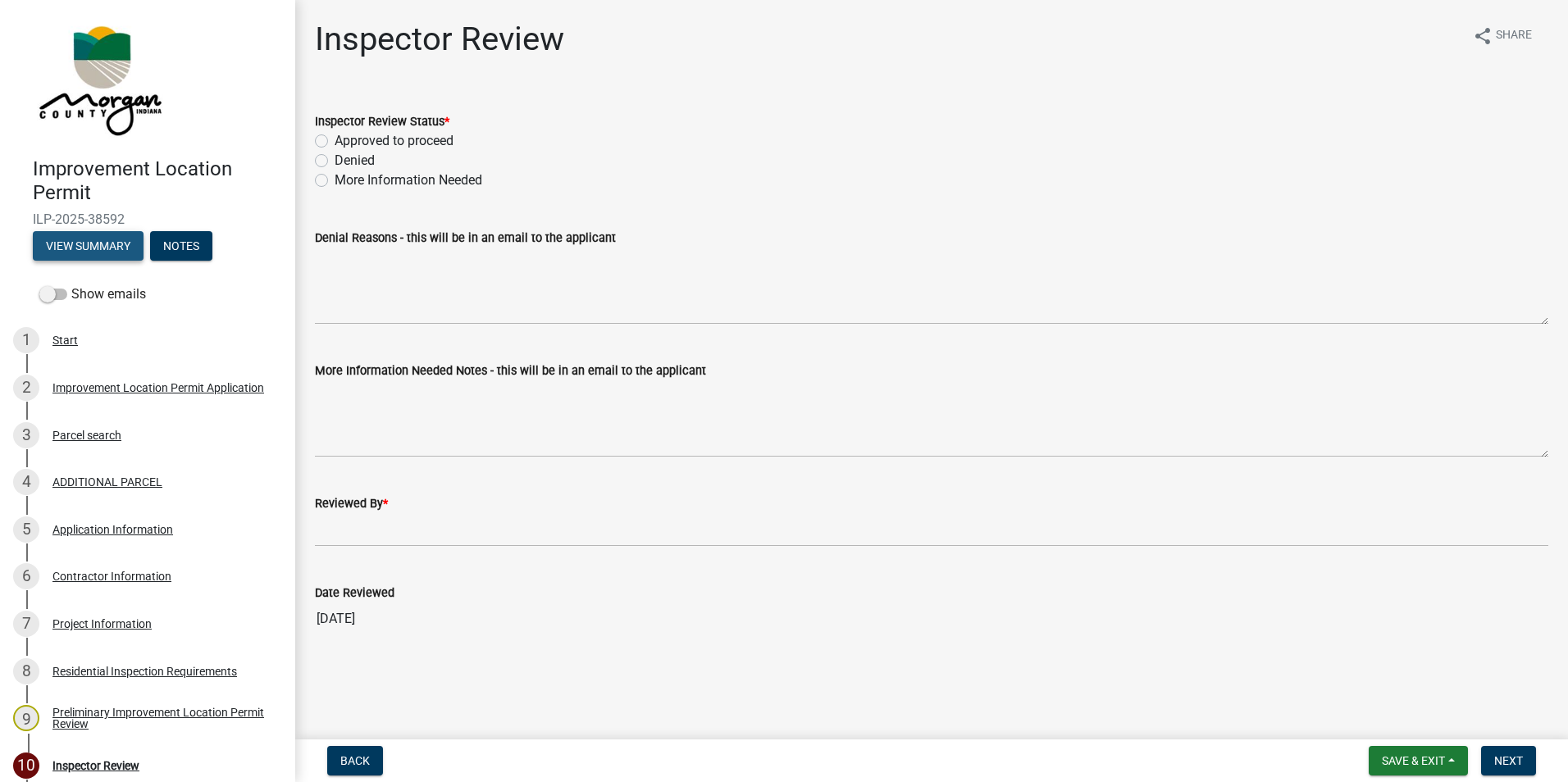
click at [127, 241] on button "View Summary" at bounding box center [88, 246] width 111 height 30
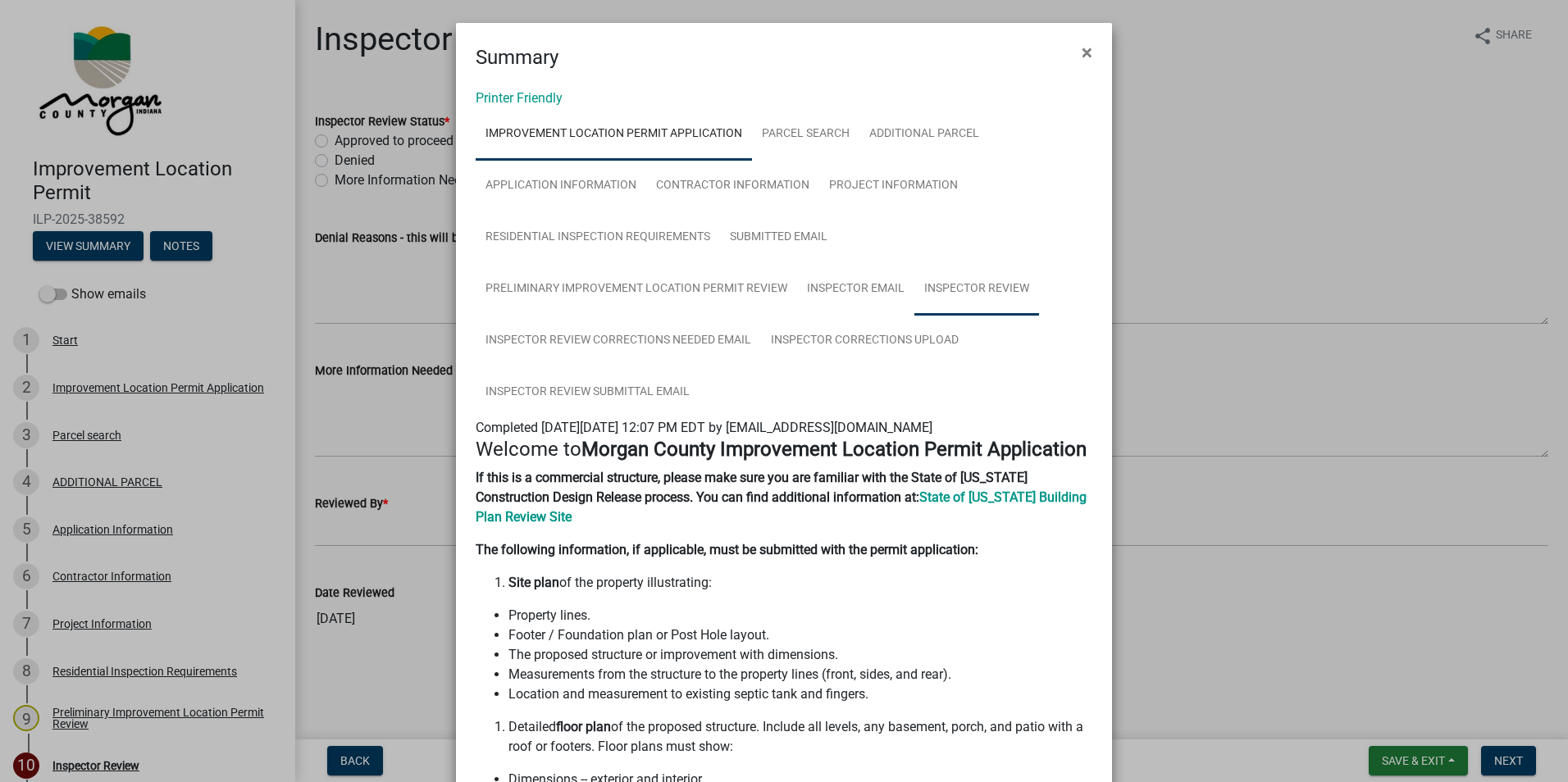
click at [945, 289] on link "Inspector Review" at bounding box center [977, 290] width 125 height 52
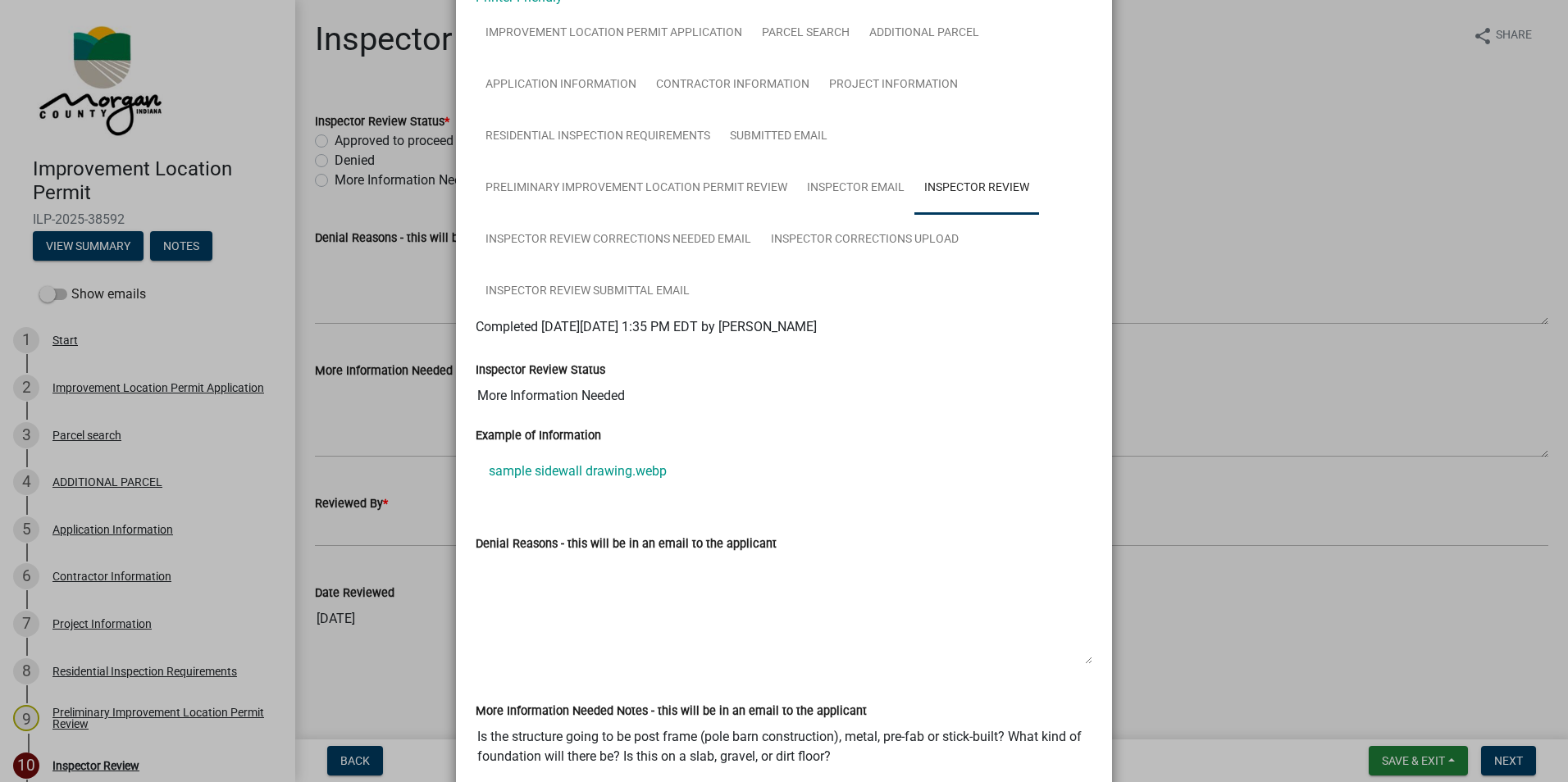
scroll to position [54, 0]
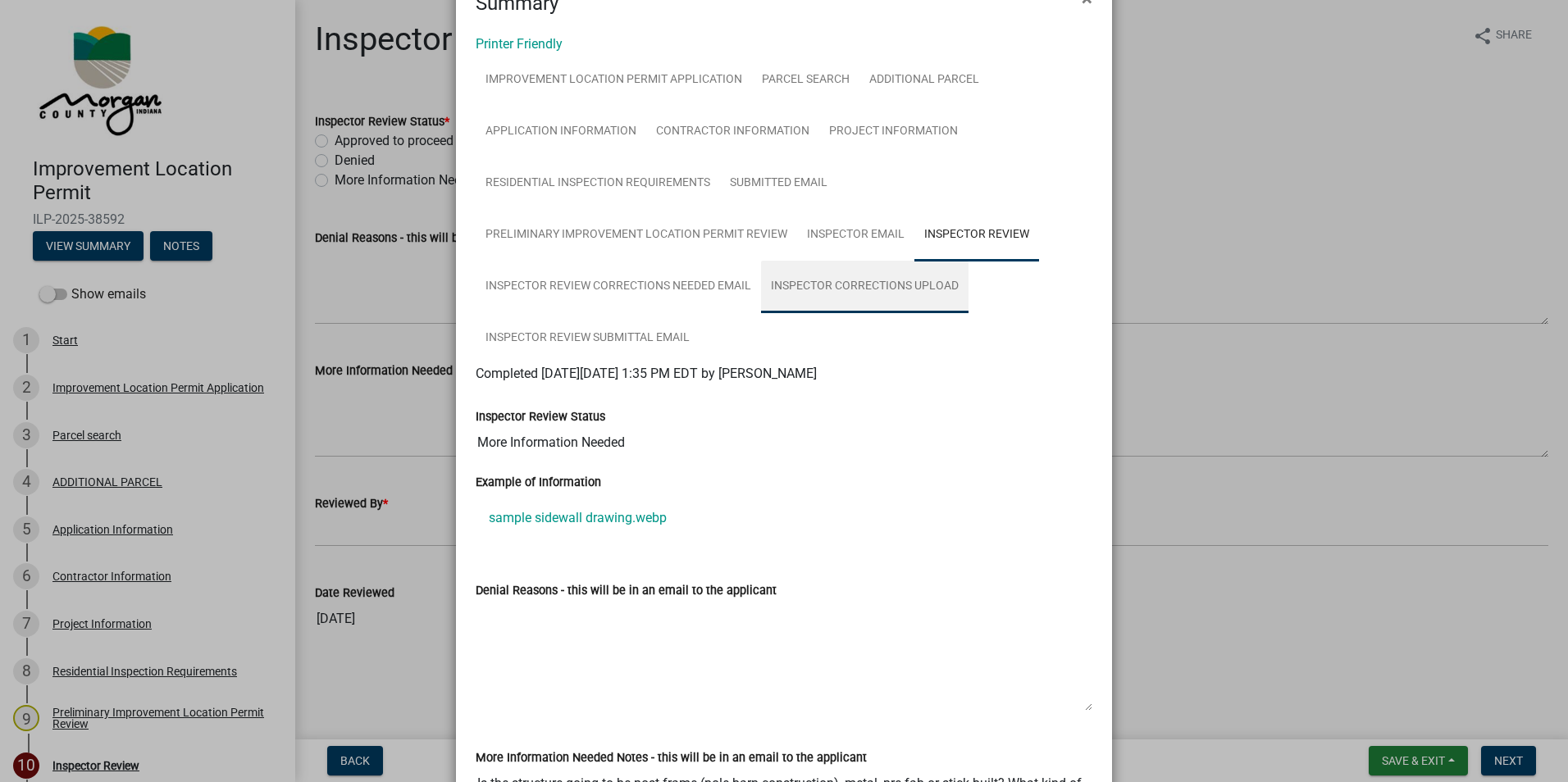
click at [853, 284] on link "Inspector Corrections Upload" at bounding box center [865, 287] width 208 height 52
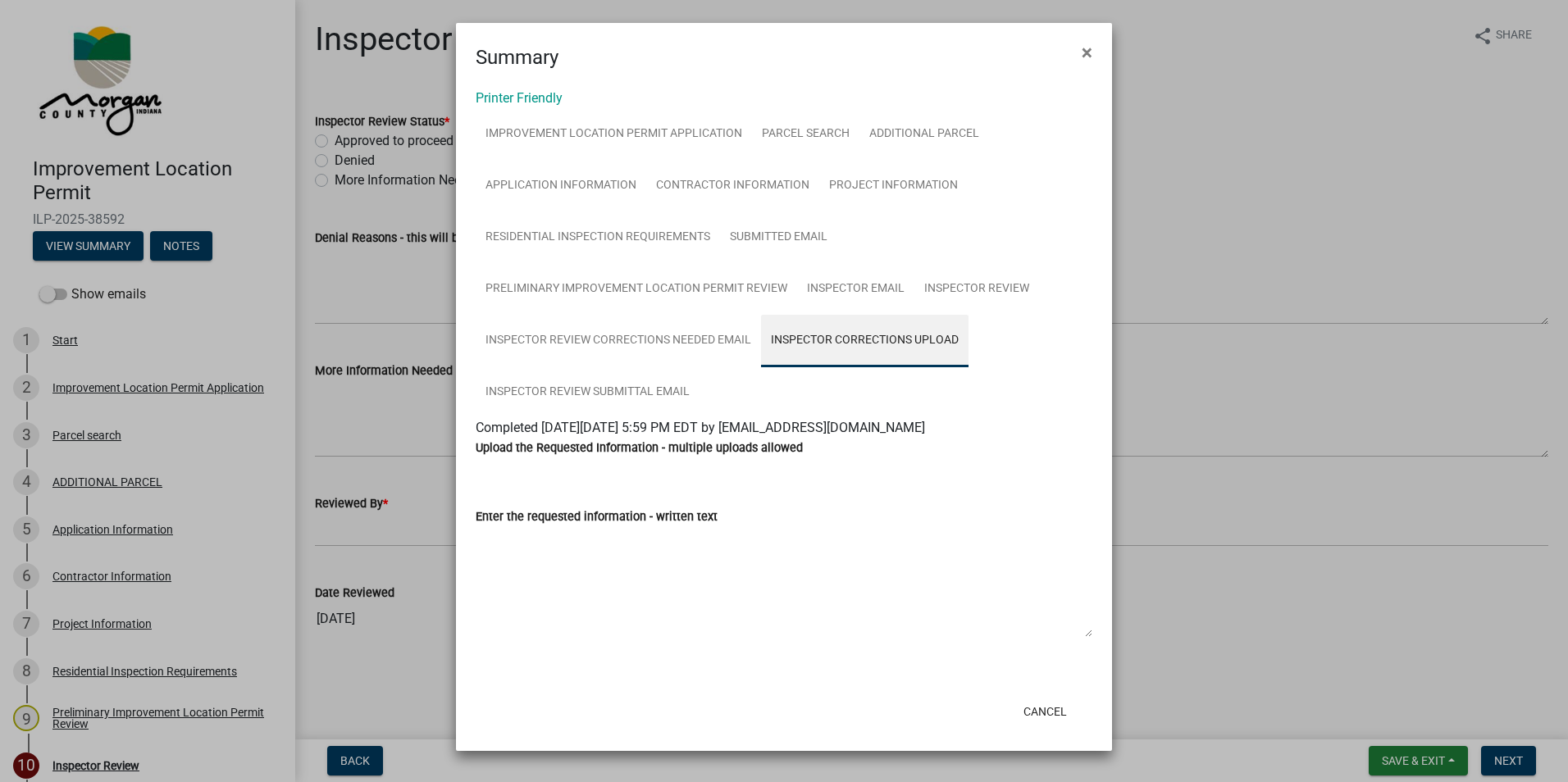
scroll to position [0, 0]
click at [1084, 52] on span "×" at bounding box center [1086, 52] width 11 height 23
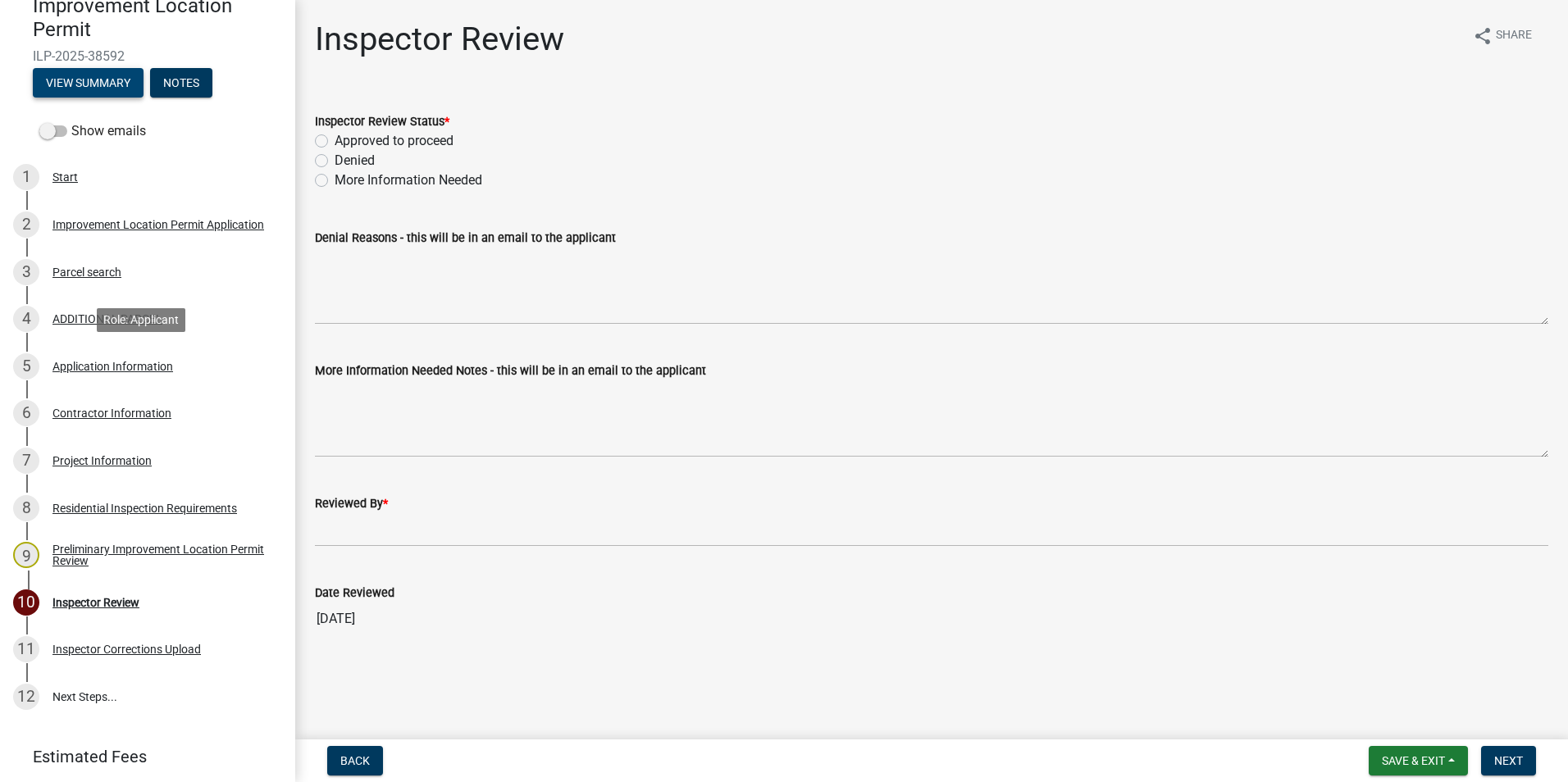
scroll to position [164, 0]
click at [100, 457] on div "Project Information" at bounding box center [101, 460] width 99 height 12
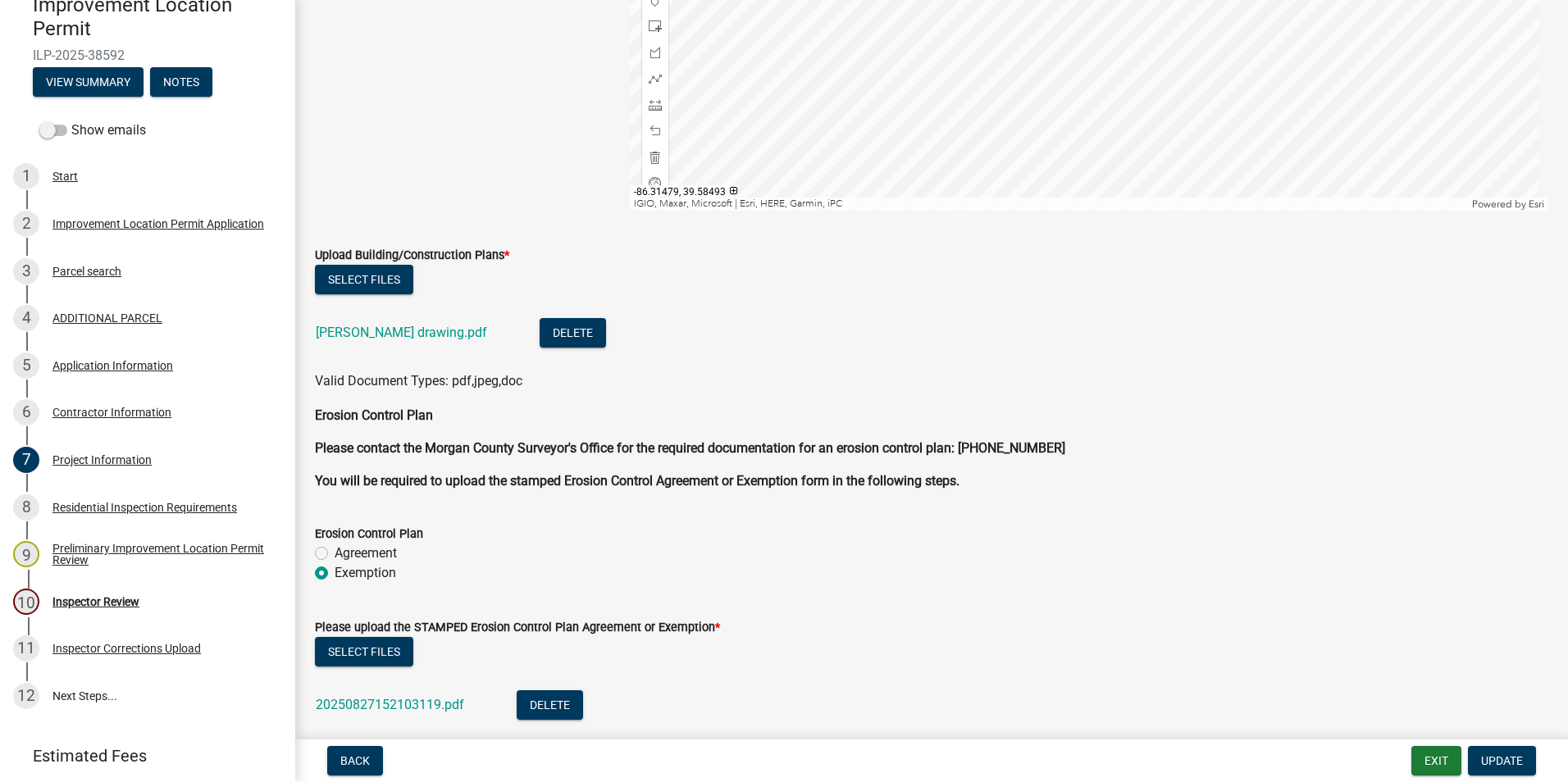
scroll to position [3197, 0]
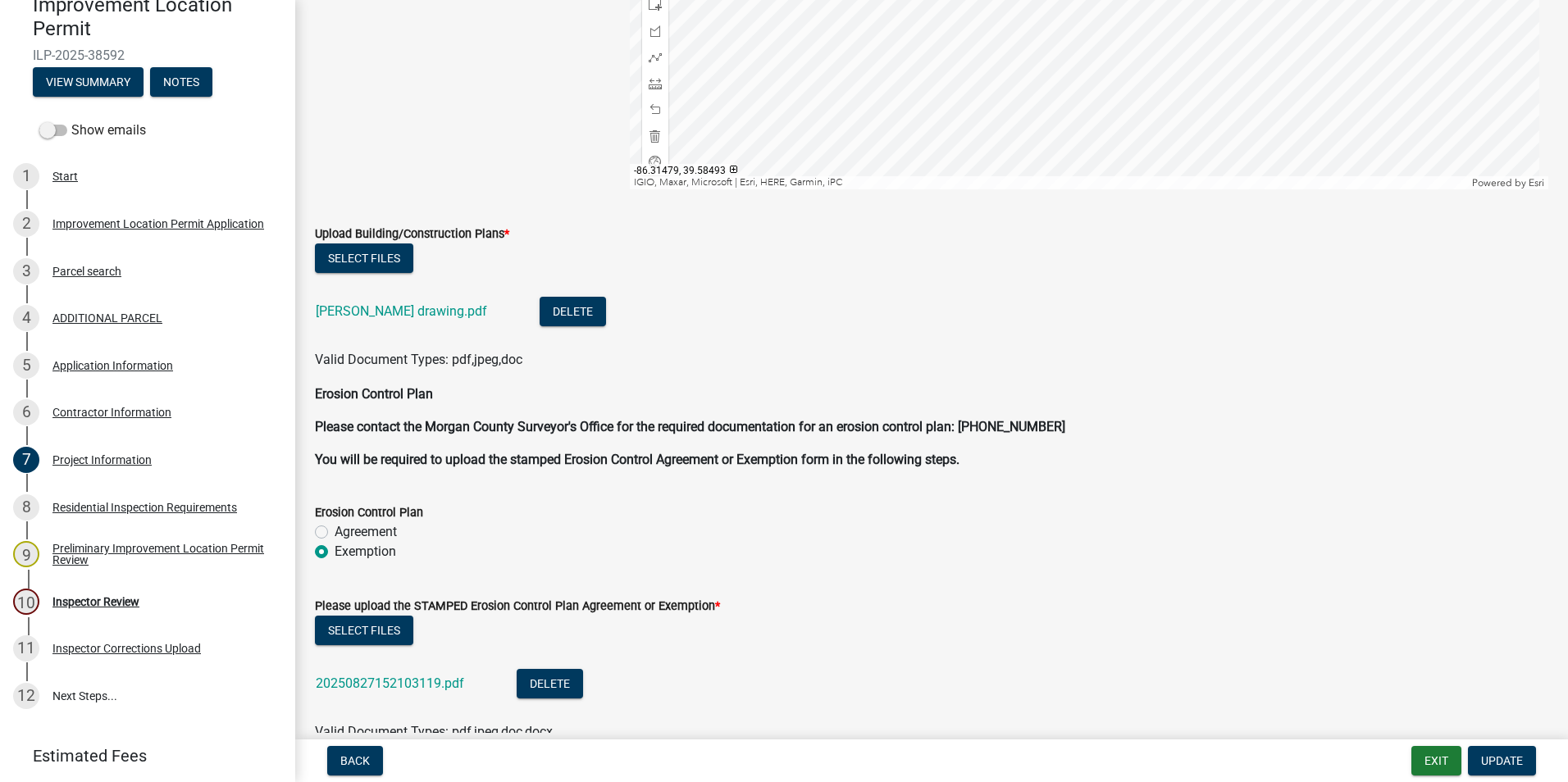
click at [412, 310] on link "Sheila Thiesing drawing.pdf" at bounding box center [401, 311] width 172 height 15
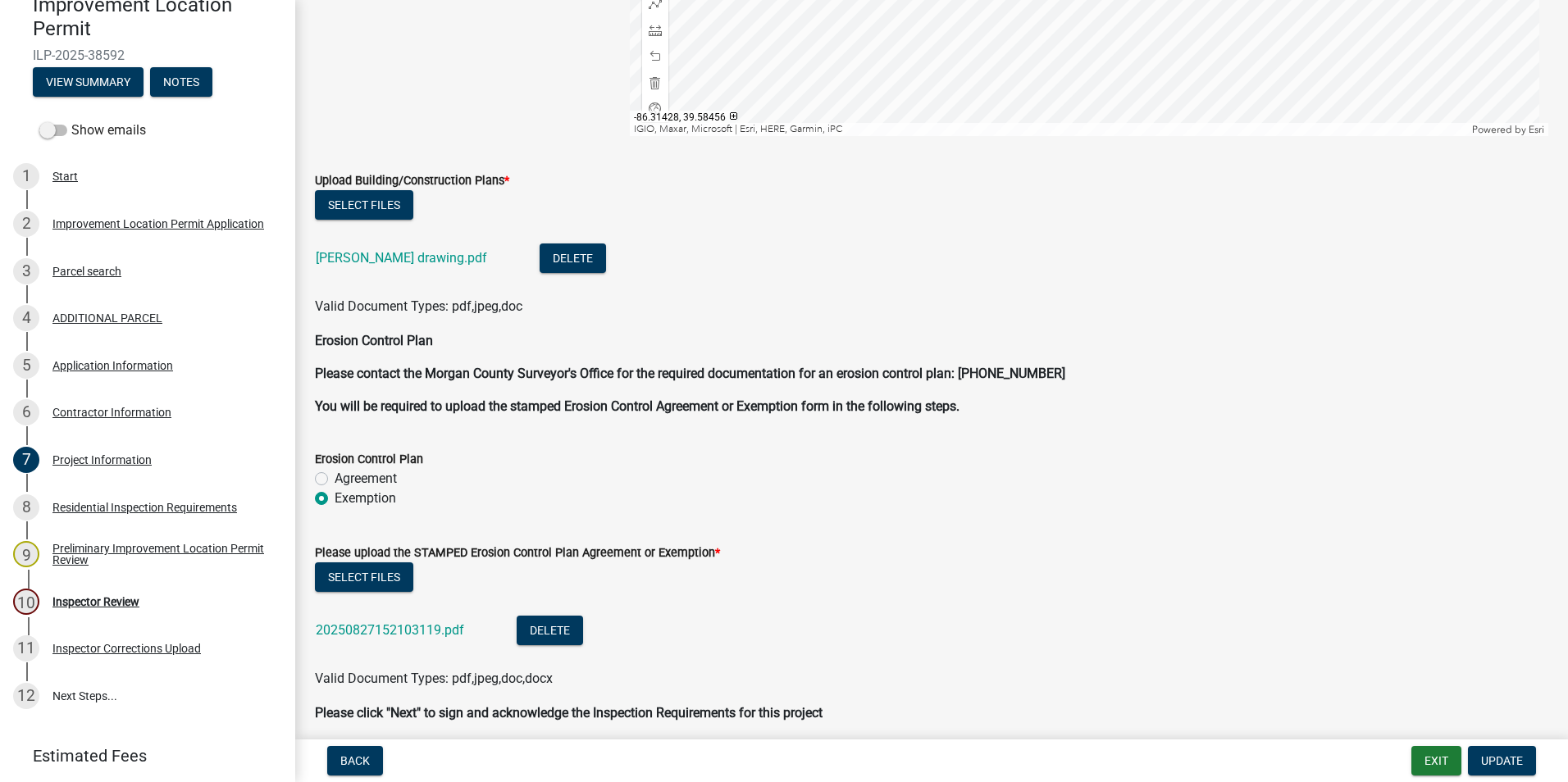
scroll to position [3318, 0]
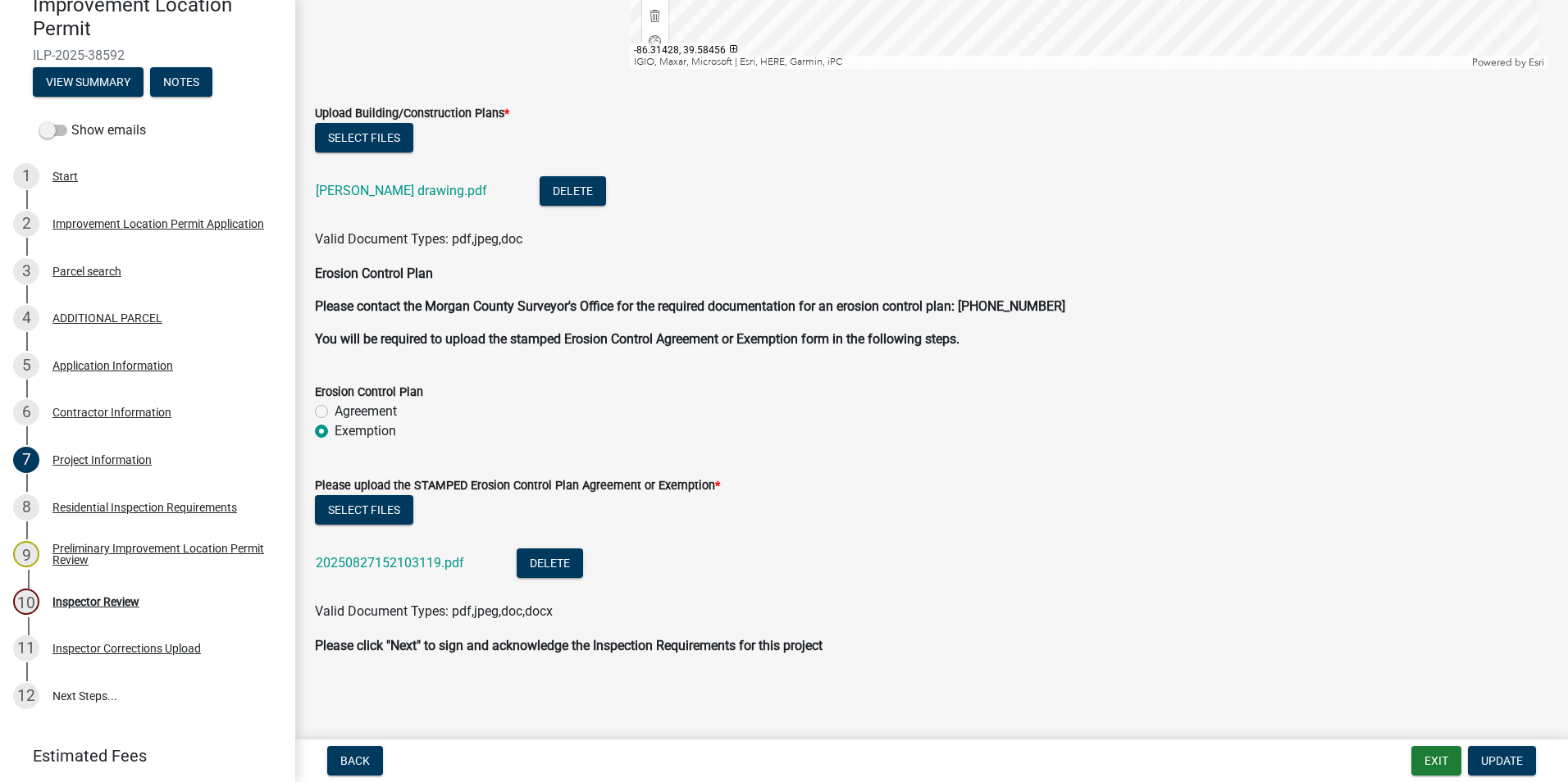
click at [448, 566] on link "20250827152103119.pdf" at bounding box center [390, 562] width 149 height 15
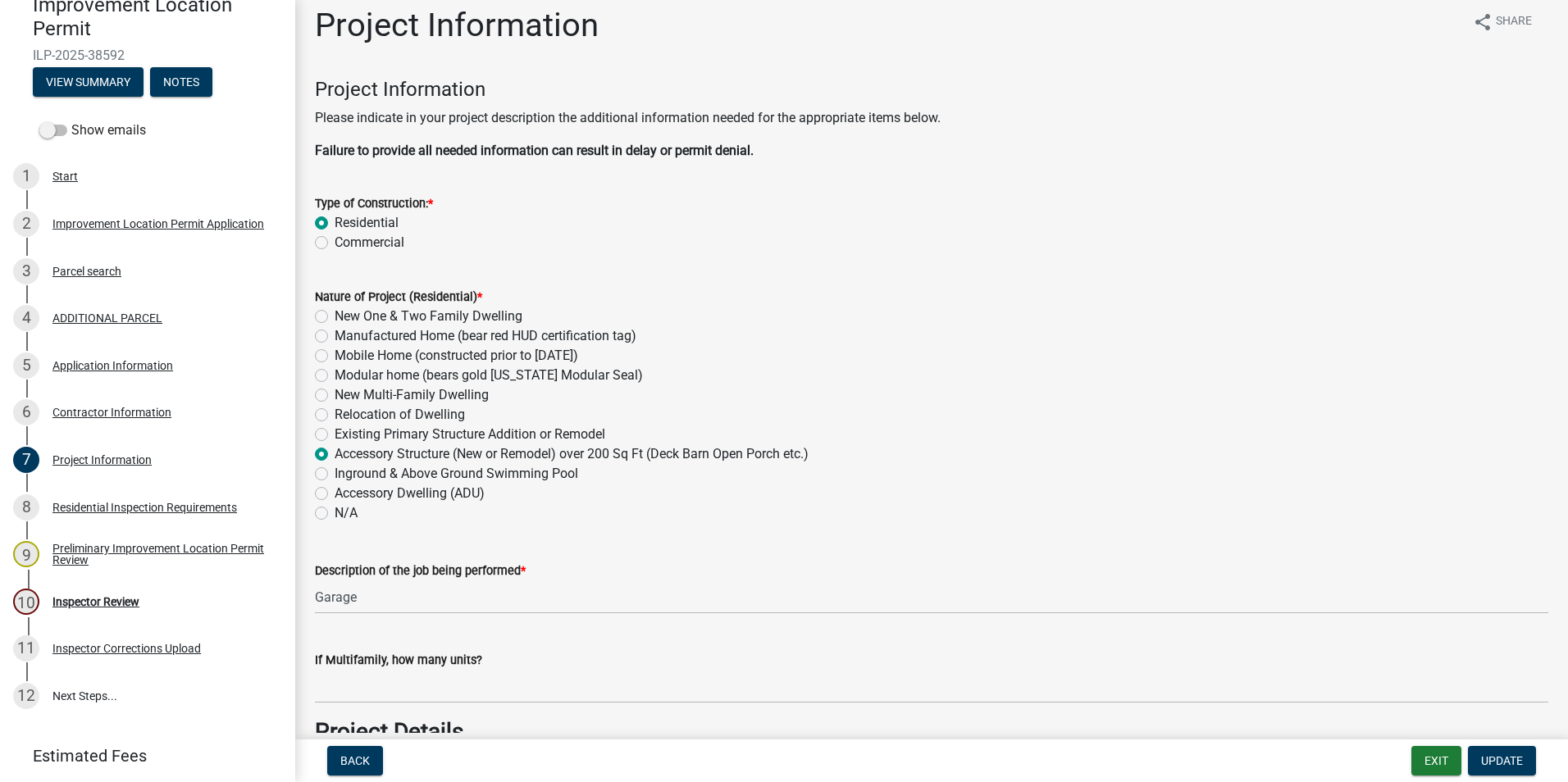
scroll to position [0, 0]
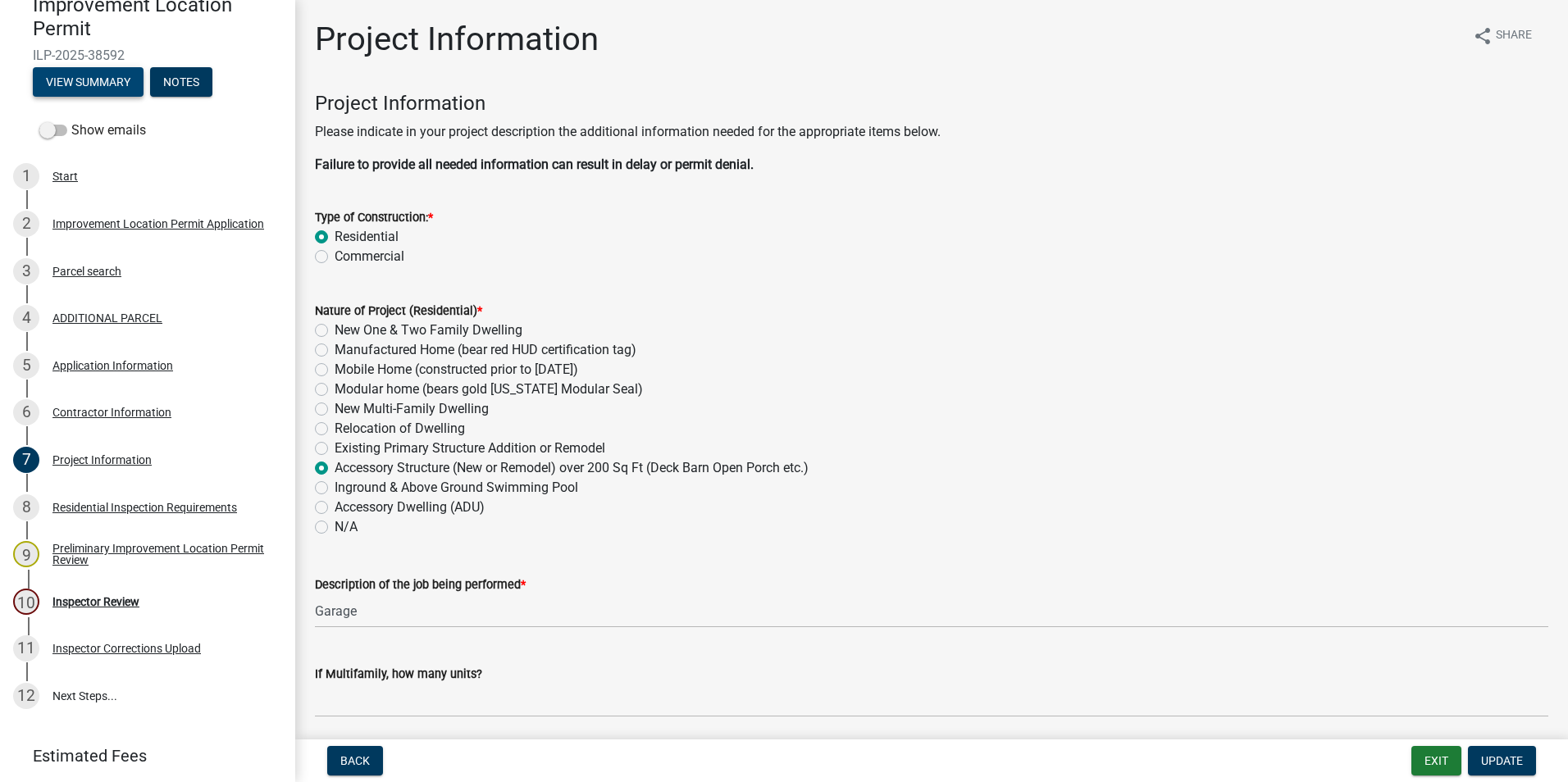
click at [114, 77] on button "View Summary" at bounding box center [88, 82] width 111 height 30
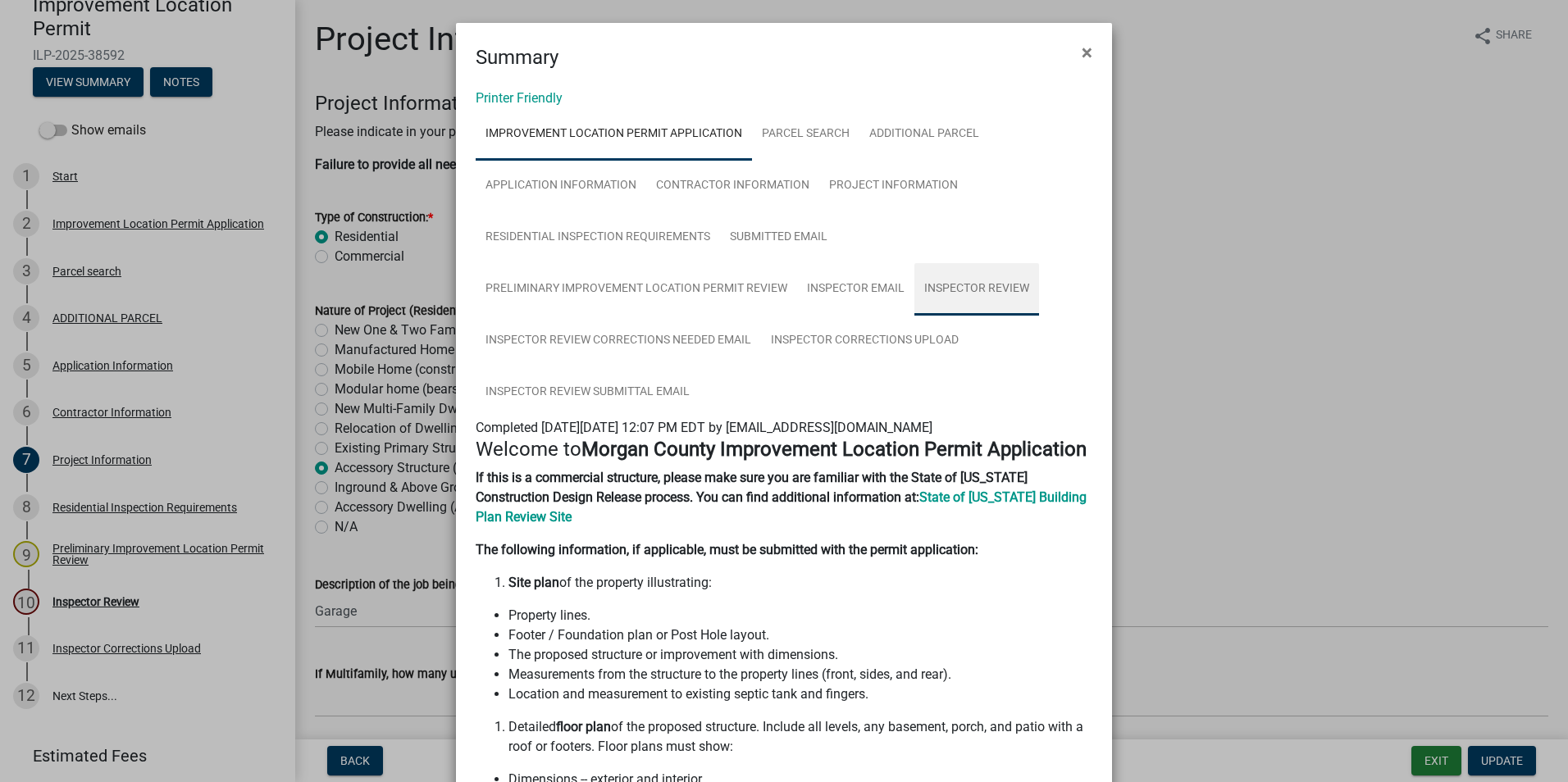
click at [989, 290] on link "Inspector Review" at bounding box center [977, 290] width 125 height 52
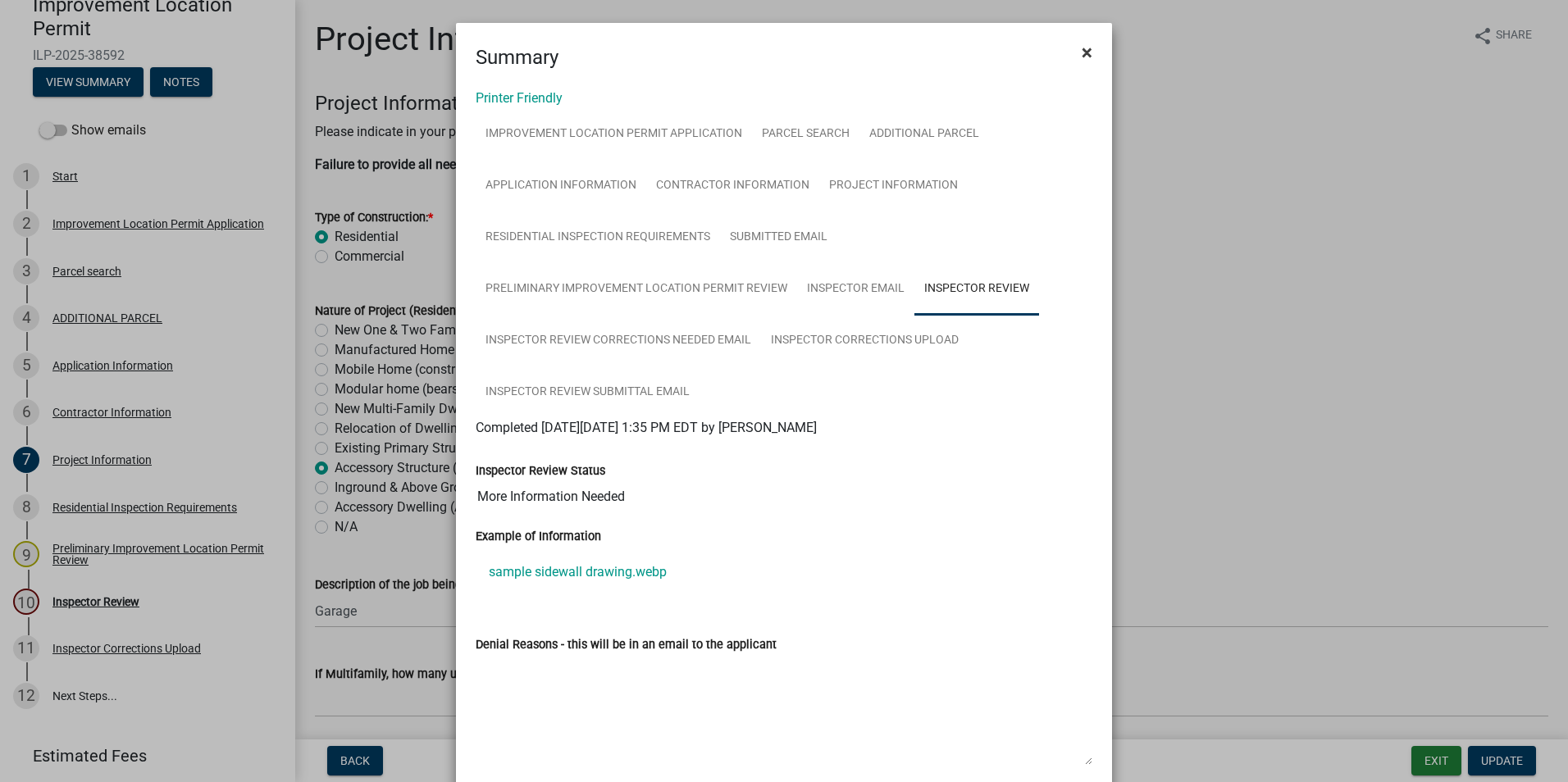
click at [1081, 52] on span "×" at bounding box center [1086, 52] width 11 height 23
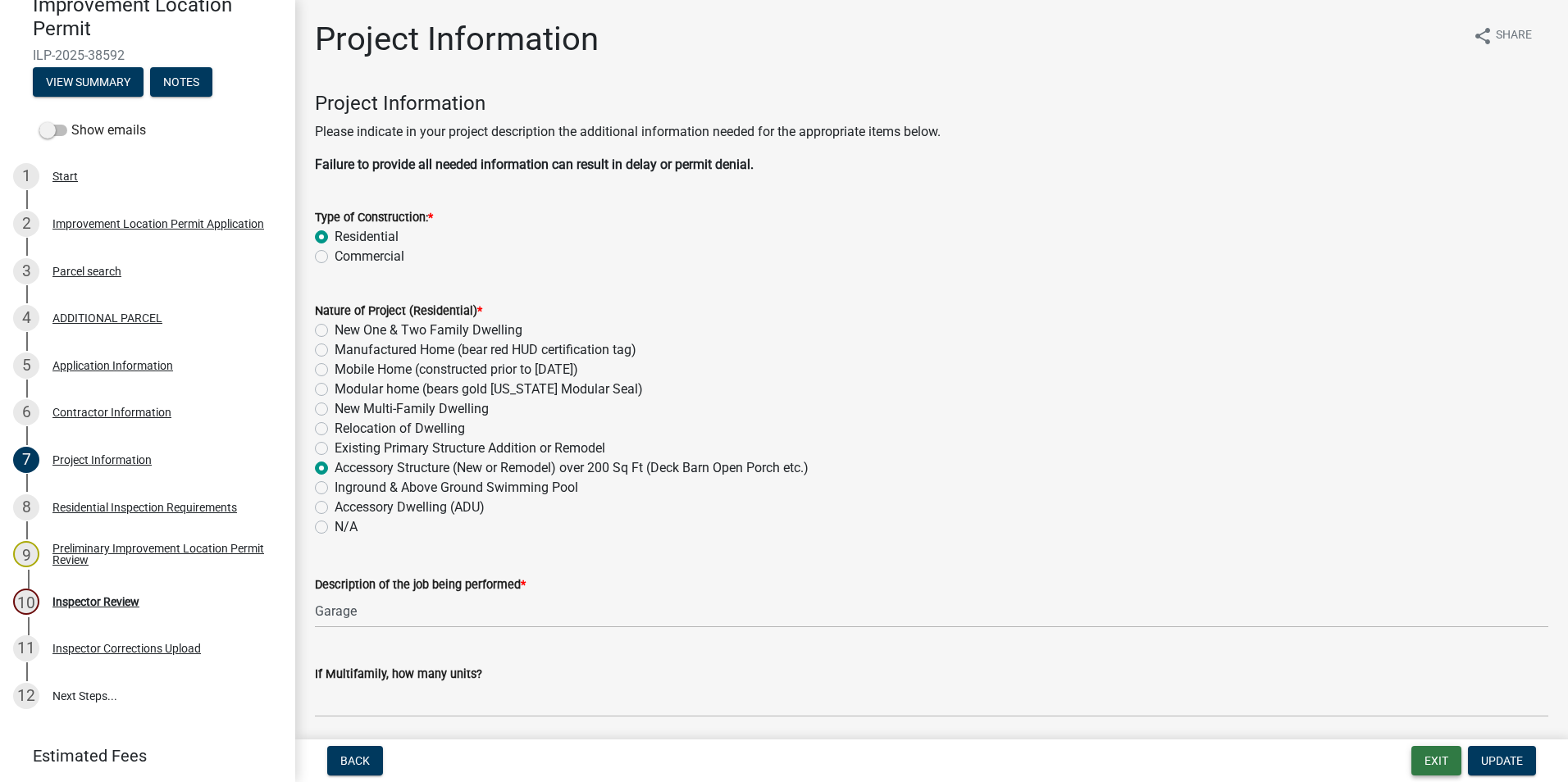
click at [1439, 757] on button "Exit" at bounding box center [1436, 760] width 50 height 30
